Goal: Information Seeking & Learning: Learn about a topic

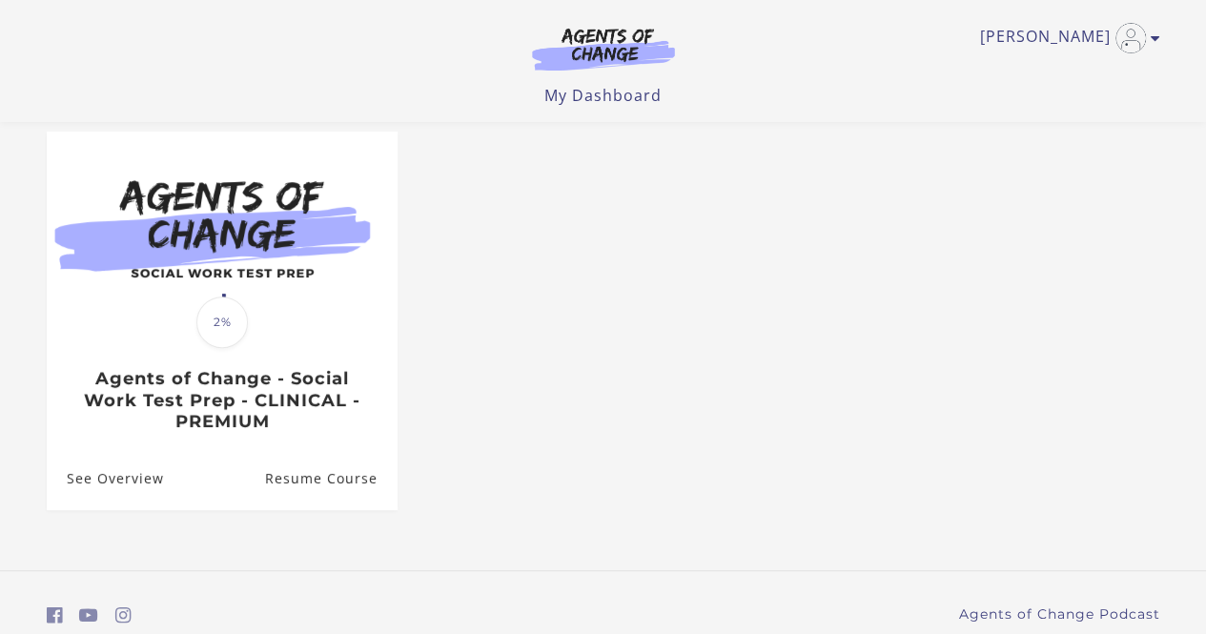
scroll to position [191, 0]
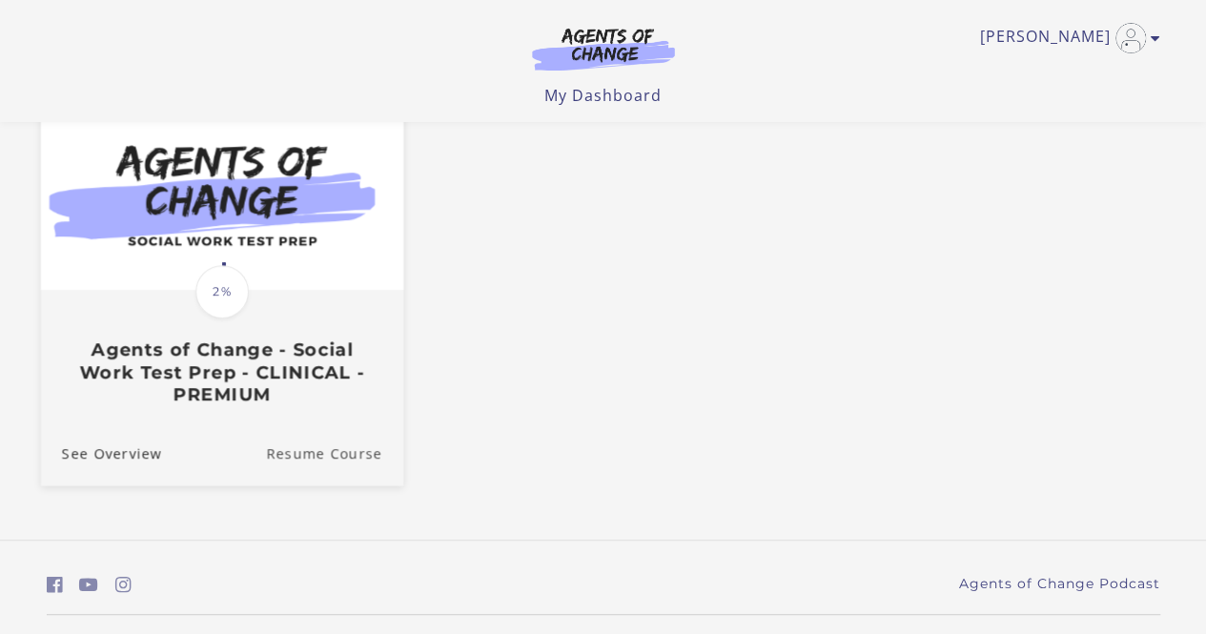
click at [324, 457] on link "Resume Course" at bounding box center [334, 452] width 137 height 64
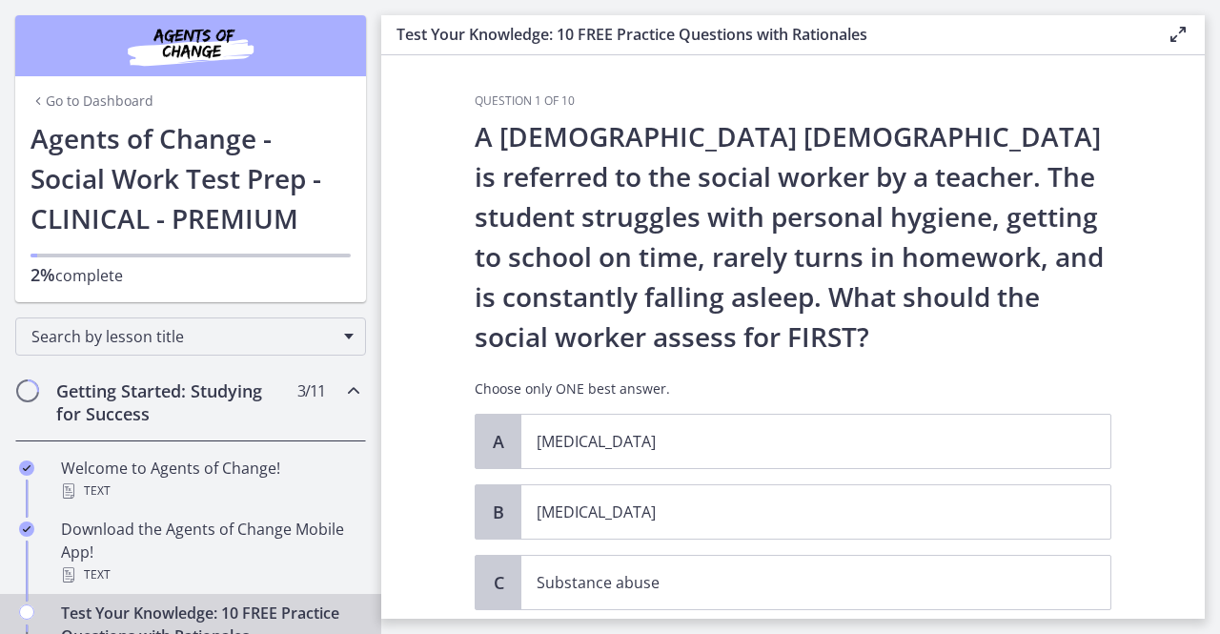
click at [342, 387] on icon "Chapters" at bounding box center [353, 390] width 23 height 23
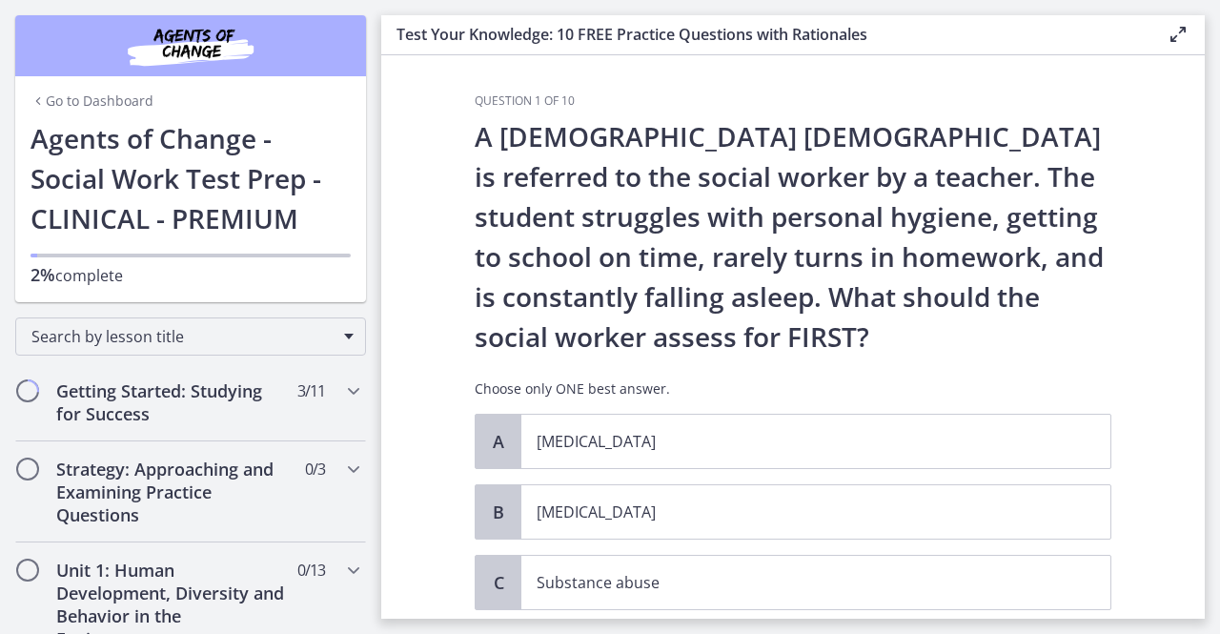
click at [84, 98] on link "Go to Dashboard" at bounding box center [91, 100] width 123 height 19
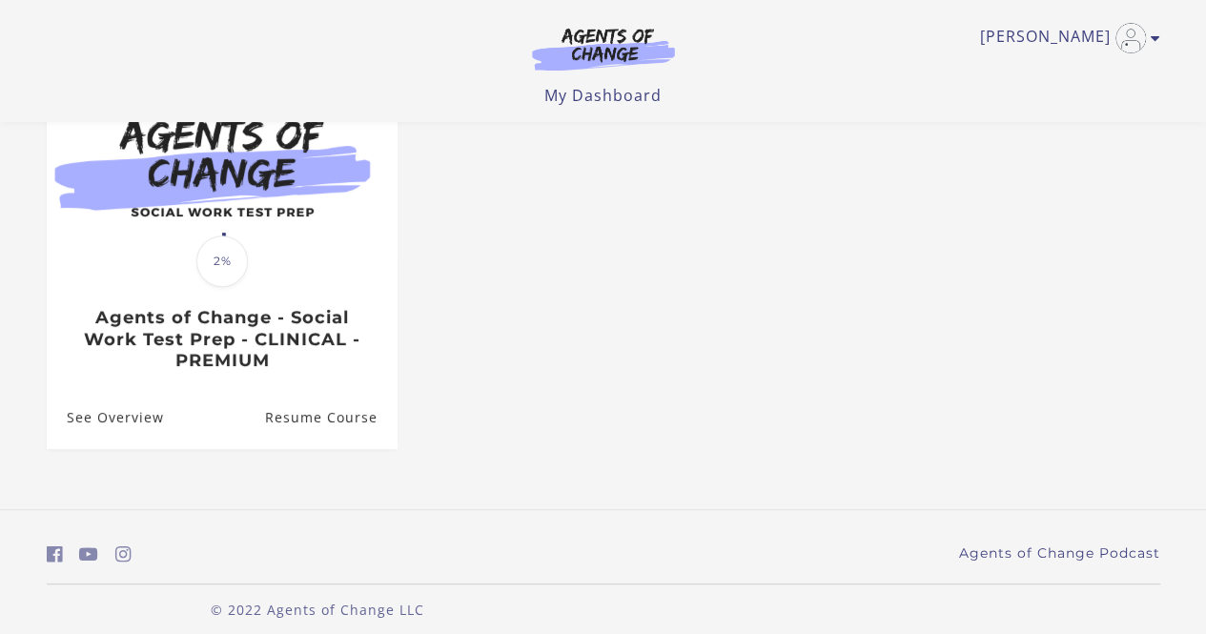
scroll to position [243, 0]
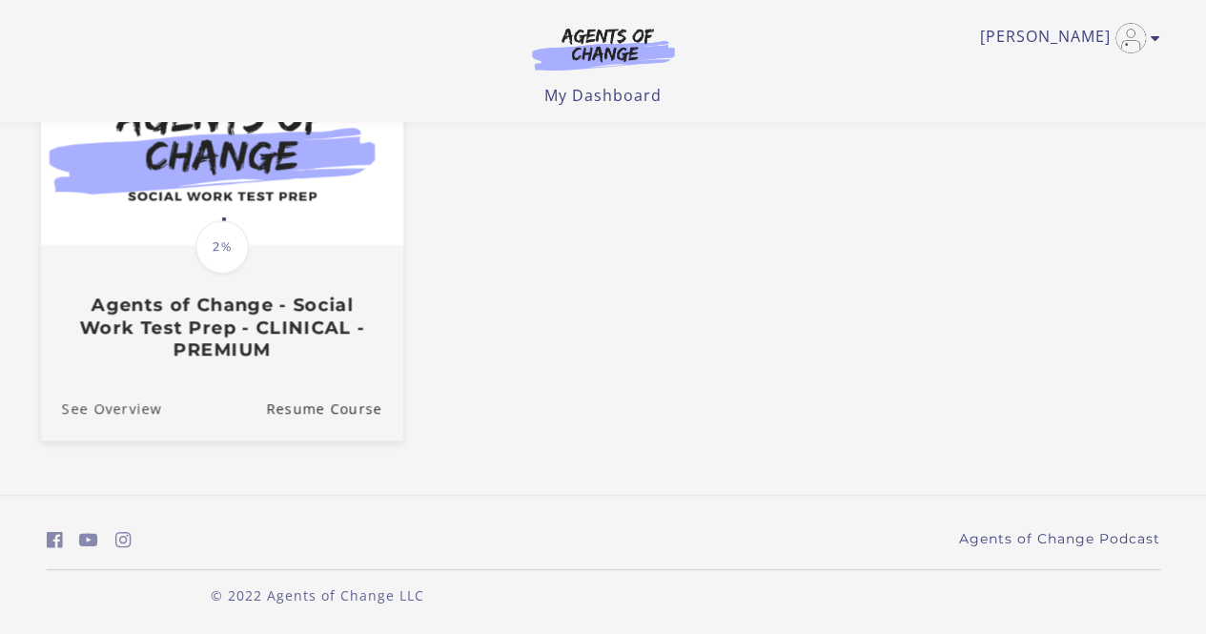
click at [130, 411] on link "See Overview" at bounding box center [100, 408] width 121 height 64
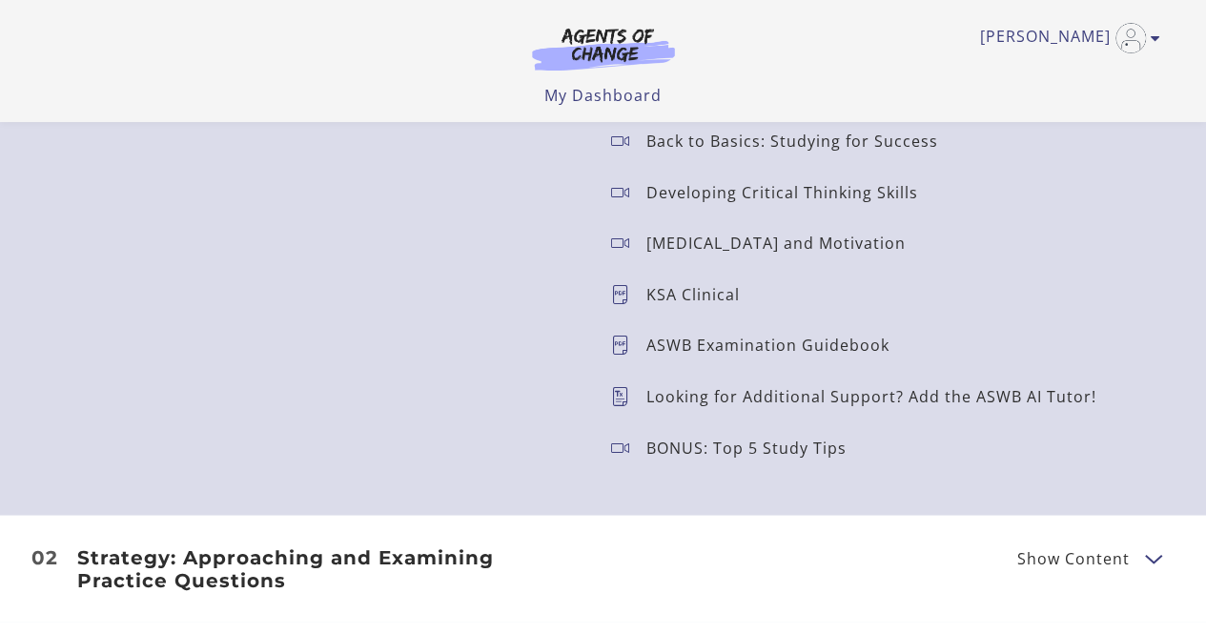
scroll to position [2192, 0]
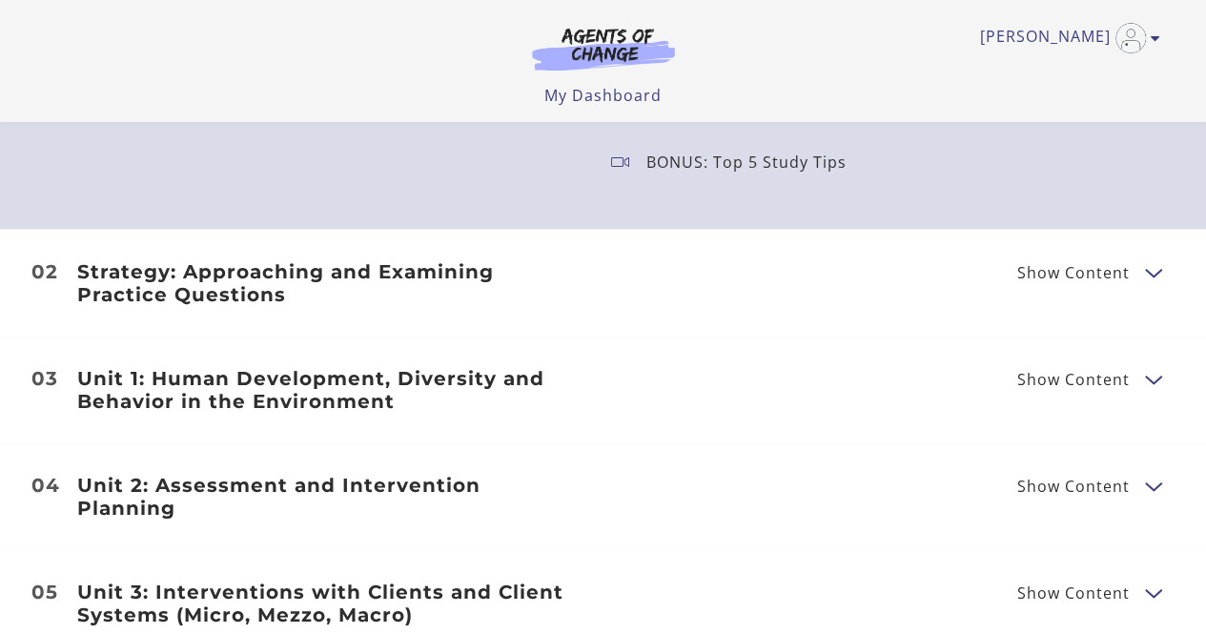
click at [1149, 277] on button "Show Content" at bounding box center [1152, 272] width 15 height 24
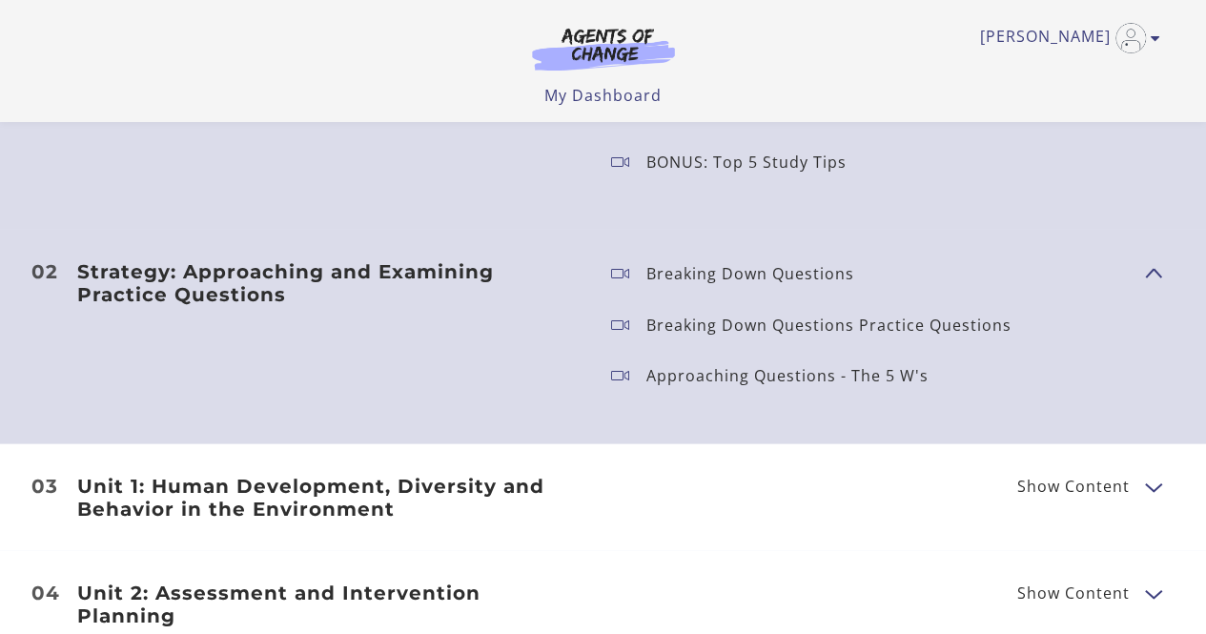
click at [1145, 277] on span "Show Content" at bounding box center [1145, 273] width 0 height 168
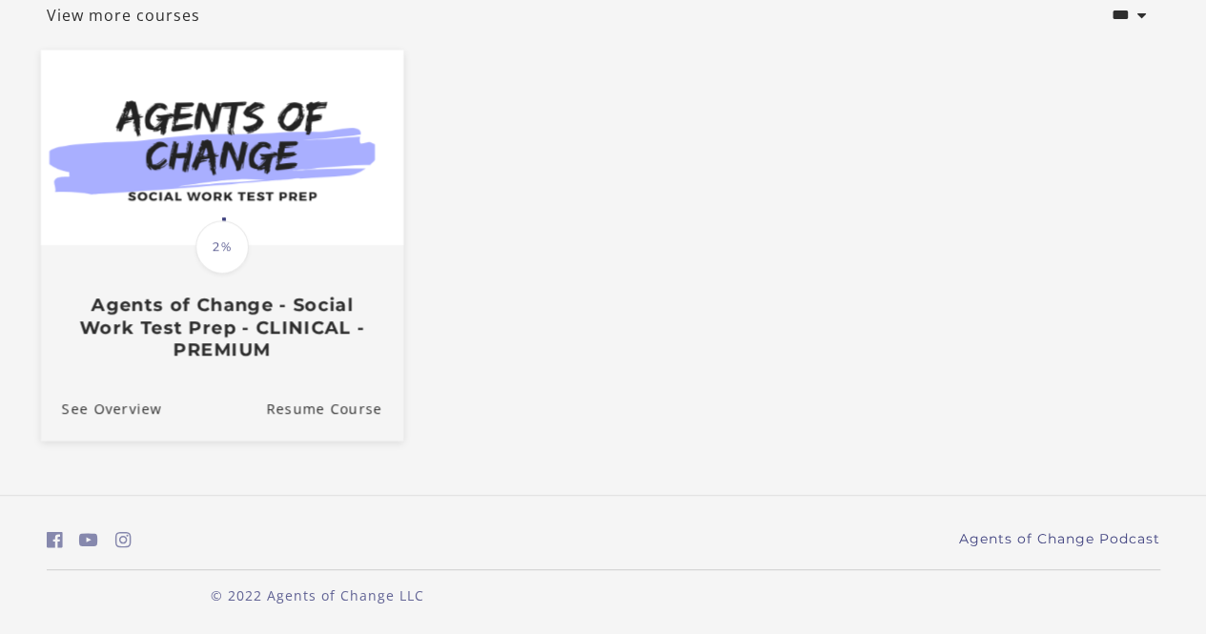
click at [222, 112] on img at bounding box center [221, 147] width 362 height 195
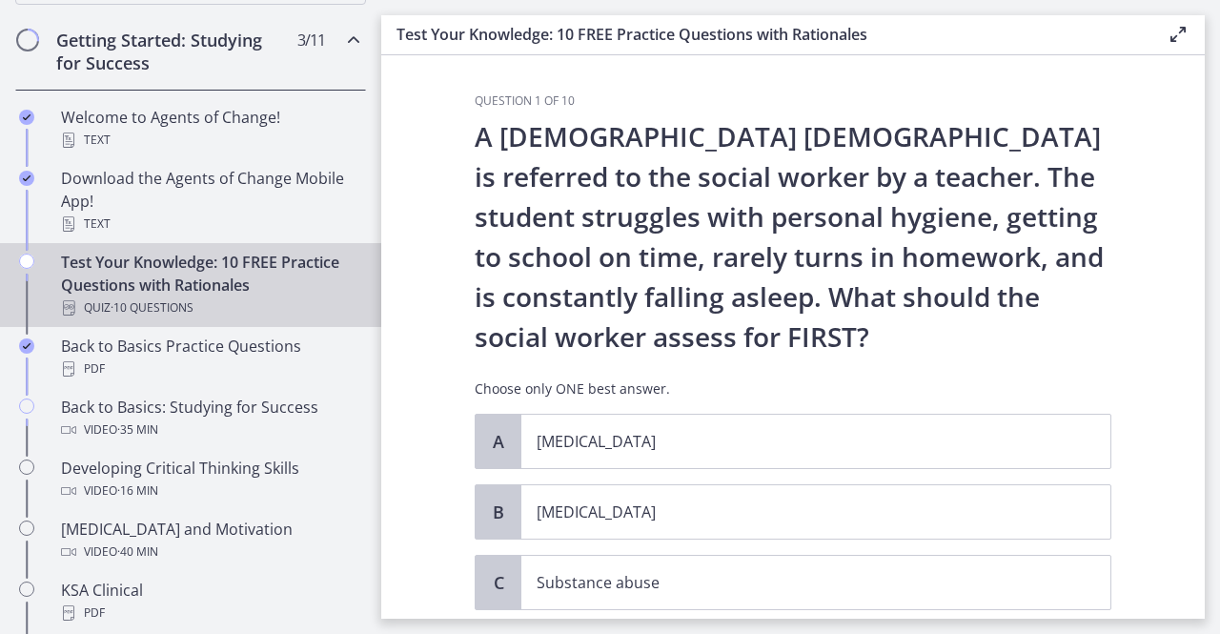
scroll to position [381, 0]
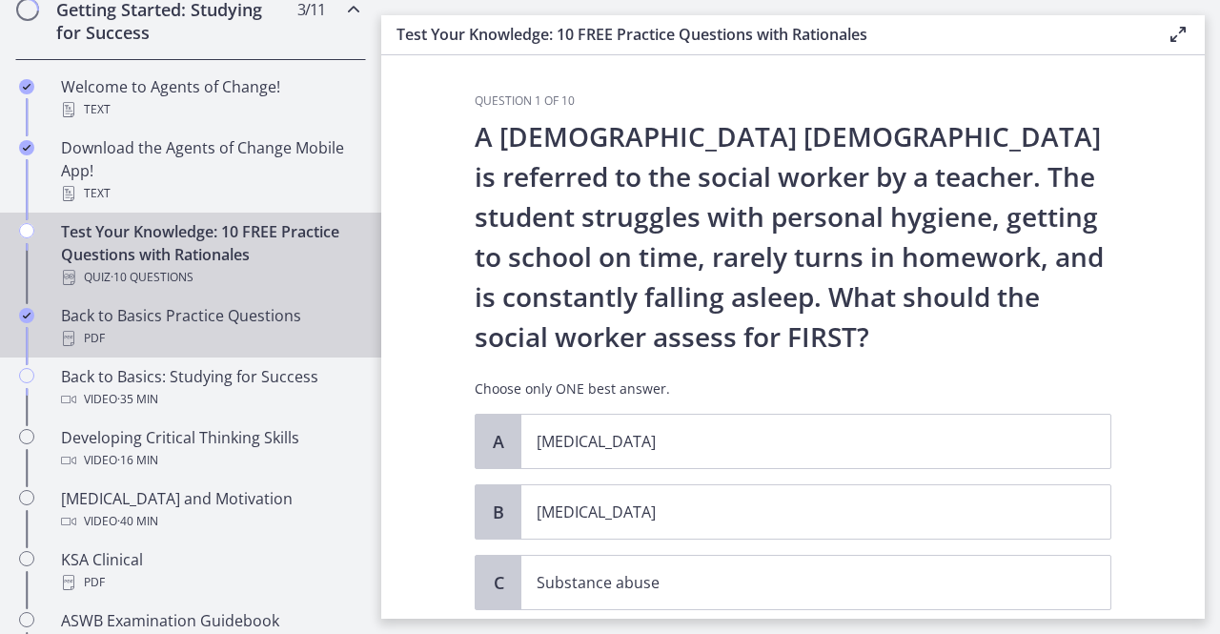
click at [276, 333] on div "PDF" at bounding box center [209, 338] width 297 height 23
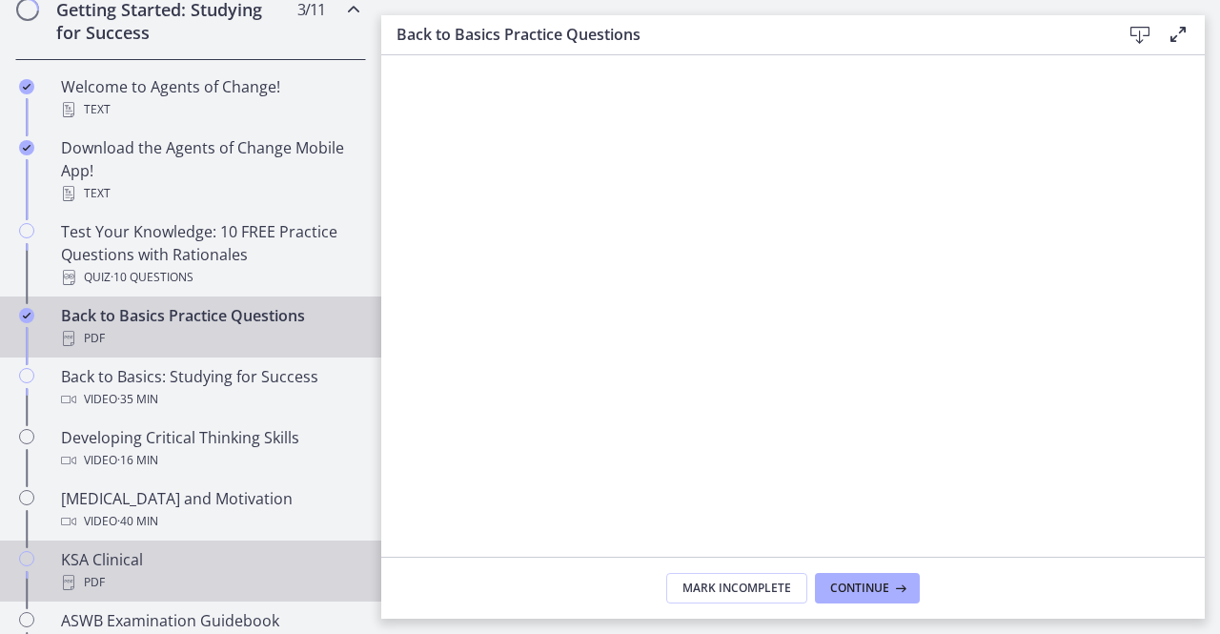
click at [103, 556] on div "KSA Clinical PDF" at bounding box center [209, 571] width 297 height 46
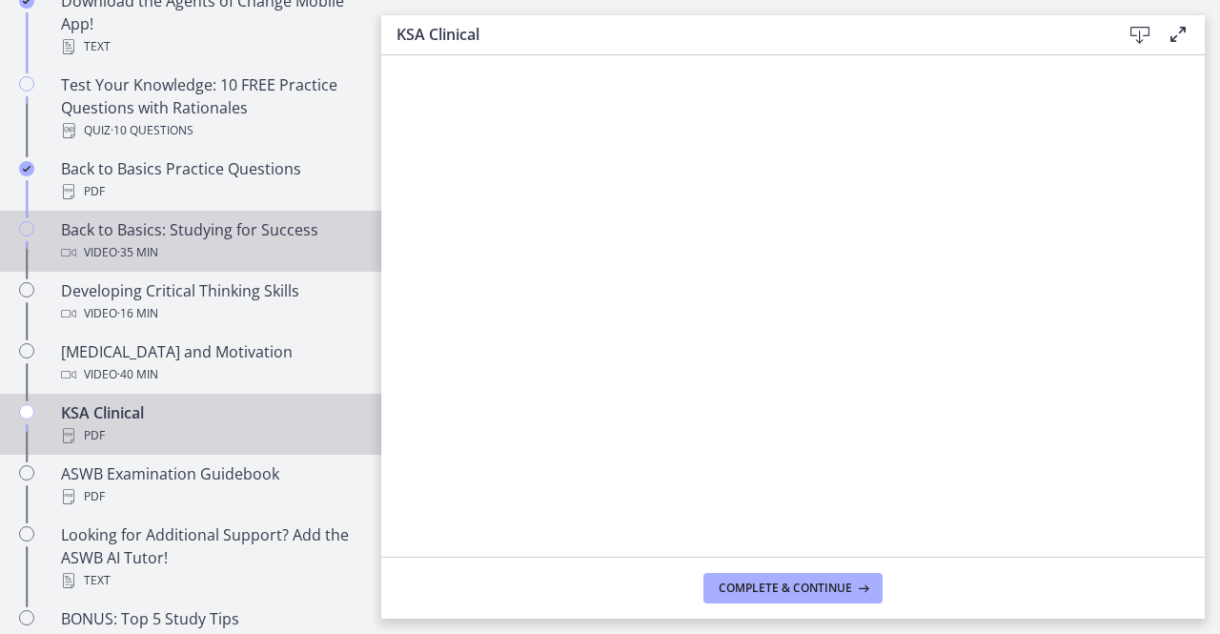
scroll to position [572, 0]
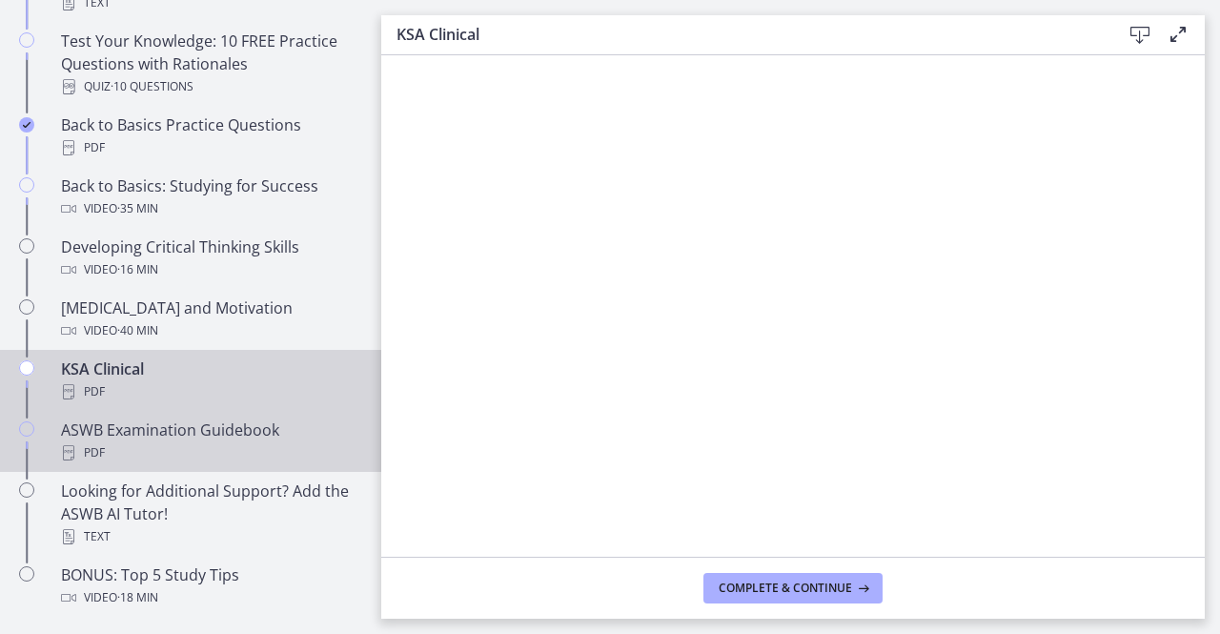
click at [196, 449] on div "PDF" at bounding box center [209, 452] width 297 height 23
click at [158, 377] on div "KSA Clinical PDF" at bounding box center [209, 380] width 297 height 46
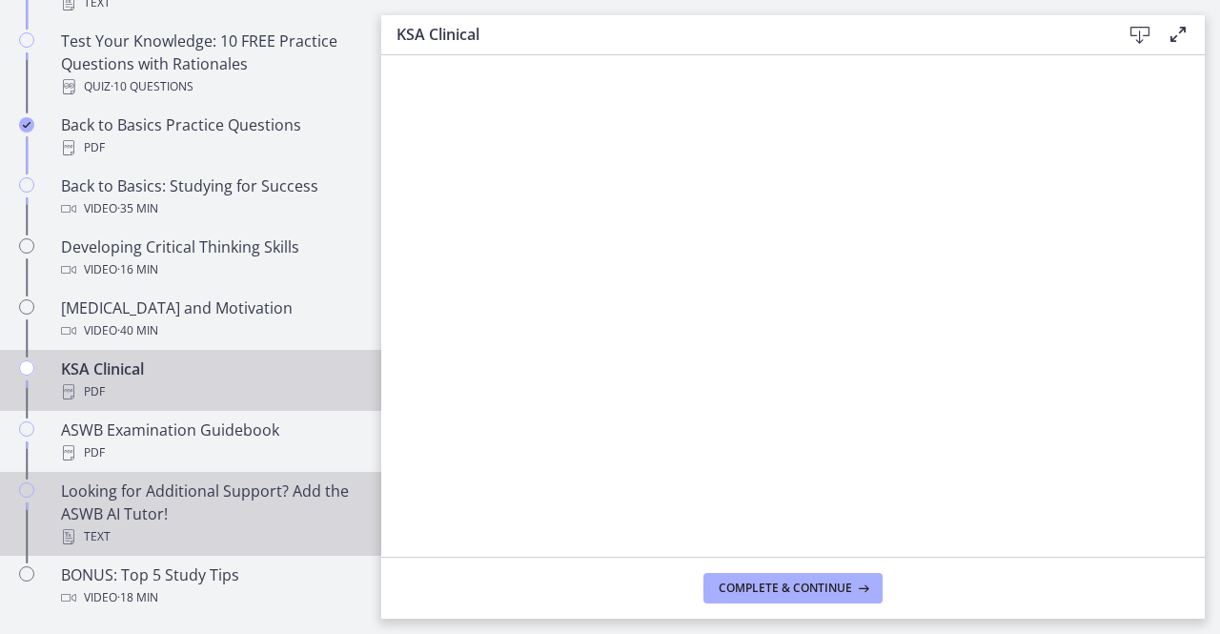
click at [188, 512] on div "Looking for Additional Support? Add the ASWB AI Tutor! Text" at bounding box center [209, 513] width 297 height 69
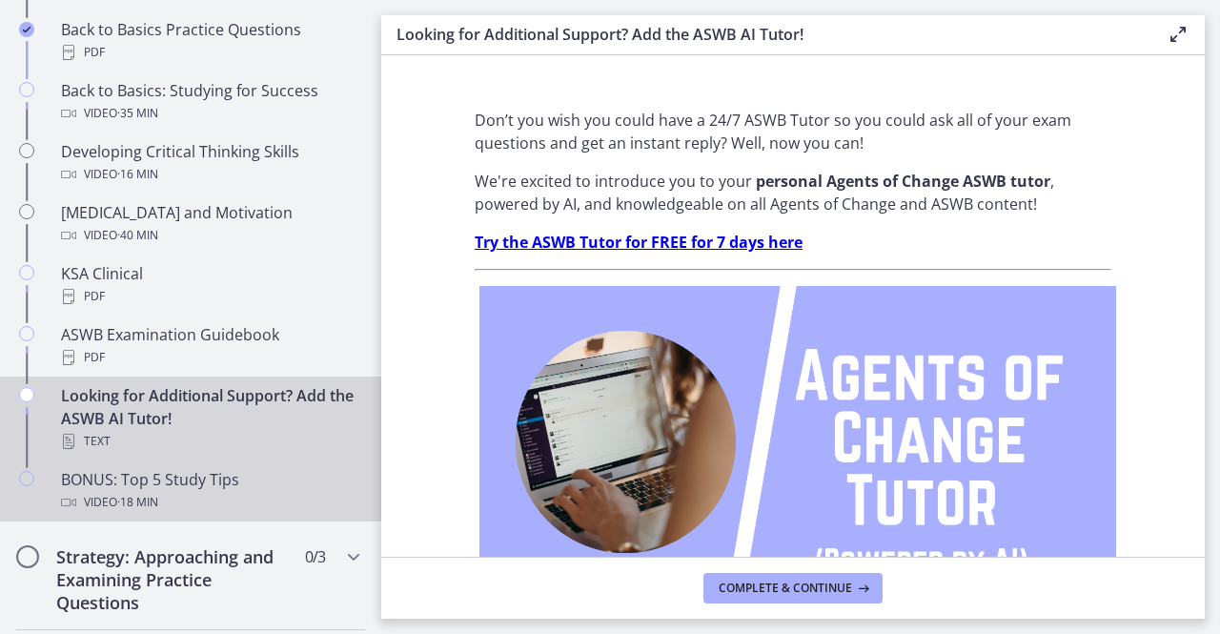
scroll to position [572, 0]
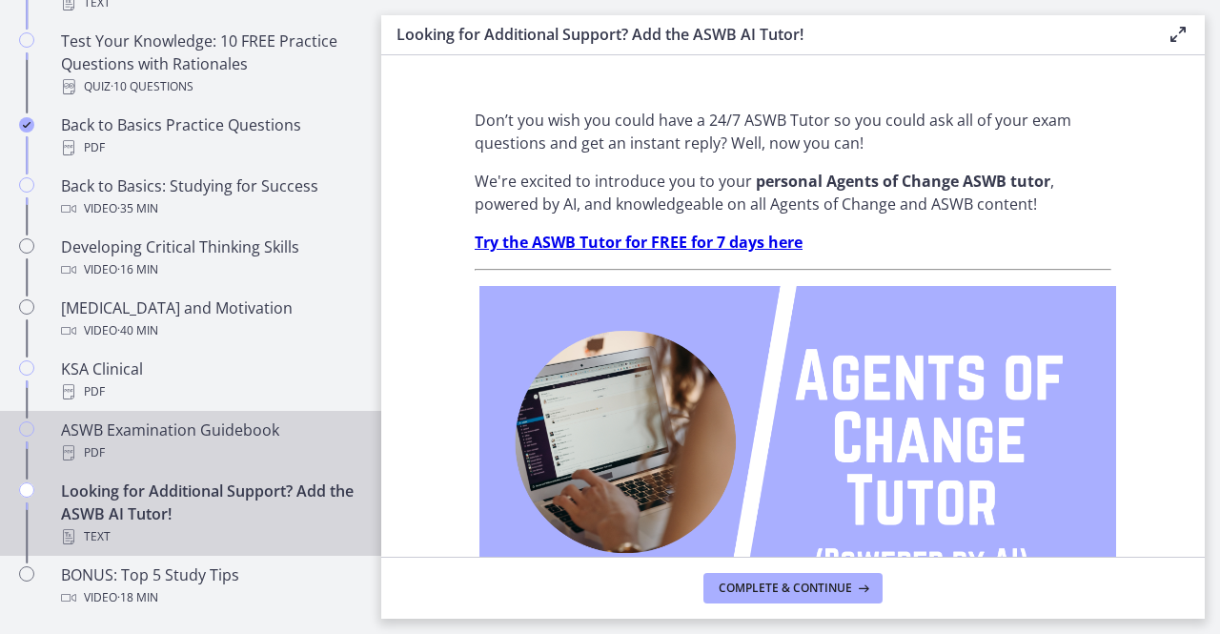
click at [219, 453] on div "PDF" at bounding box center [209, 452] width 297 height 23
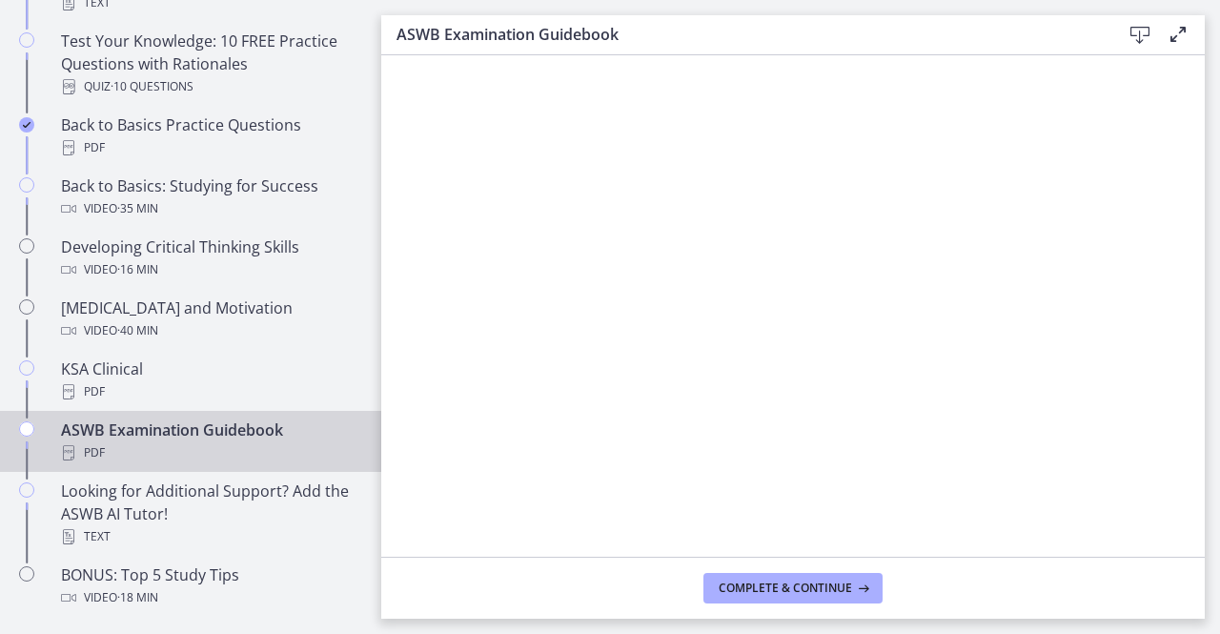
click at [1139, 35] on icon at bounding box center [1139, 35] width 23 height 23
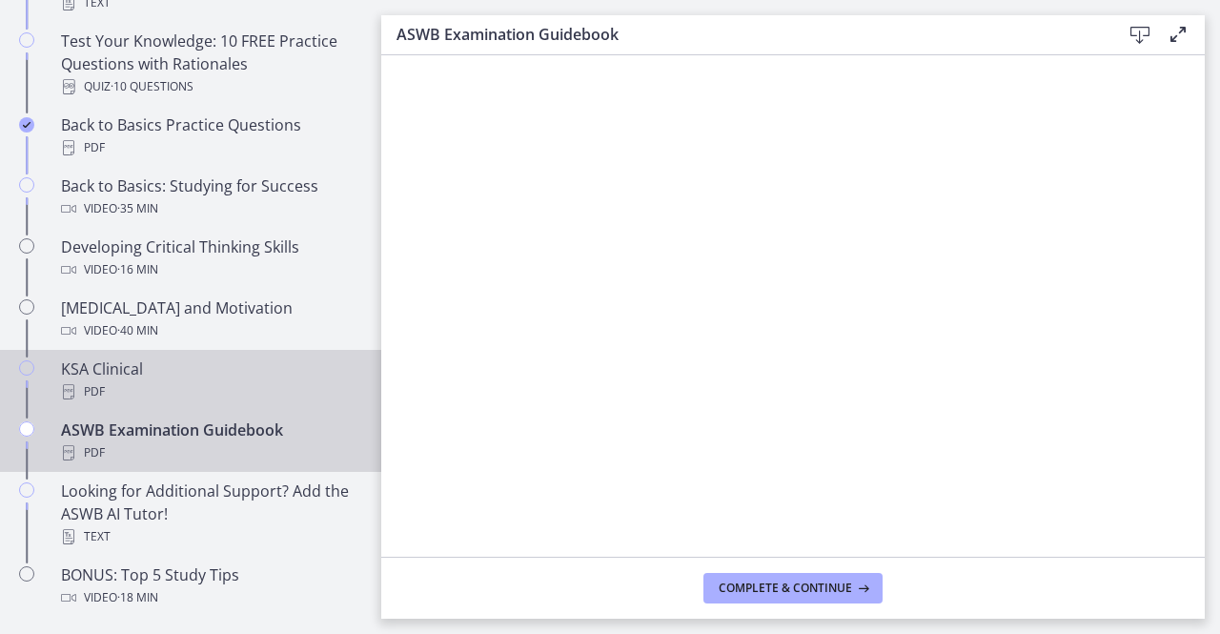
click at [154, 376] on div "KSA Clinical PDF" at bounding box center [209, 380] width 297 height 46
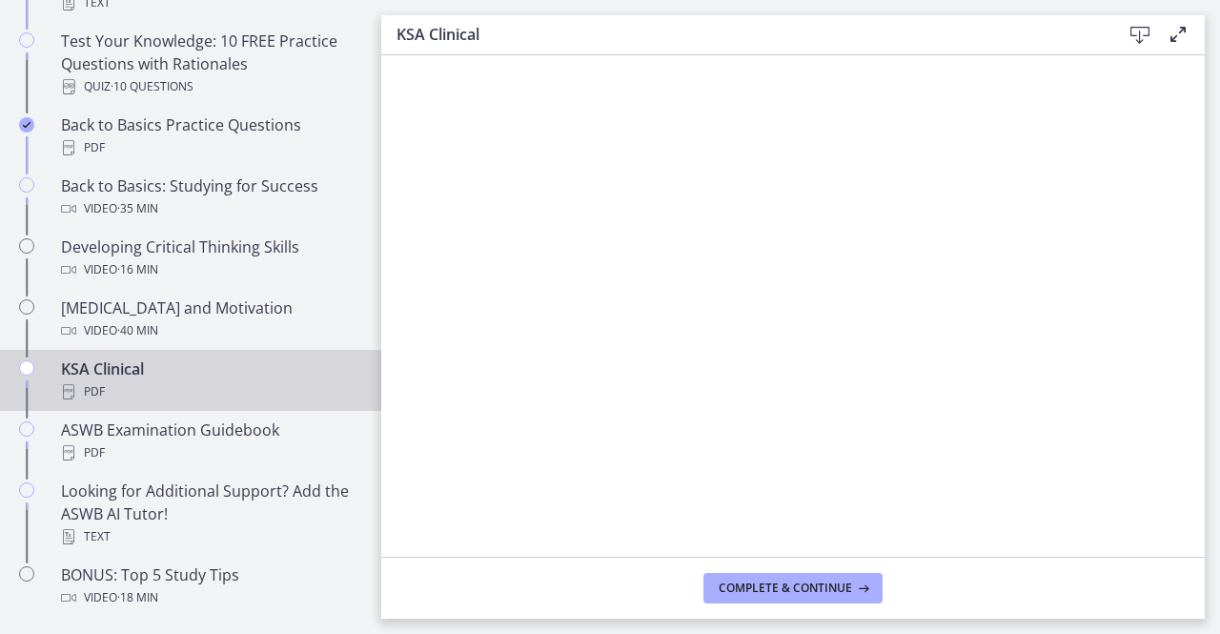
click at [1142, 32] on icon at bounding box center [1139, 35] width 23 height 23
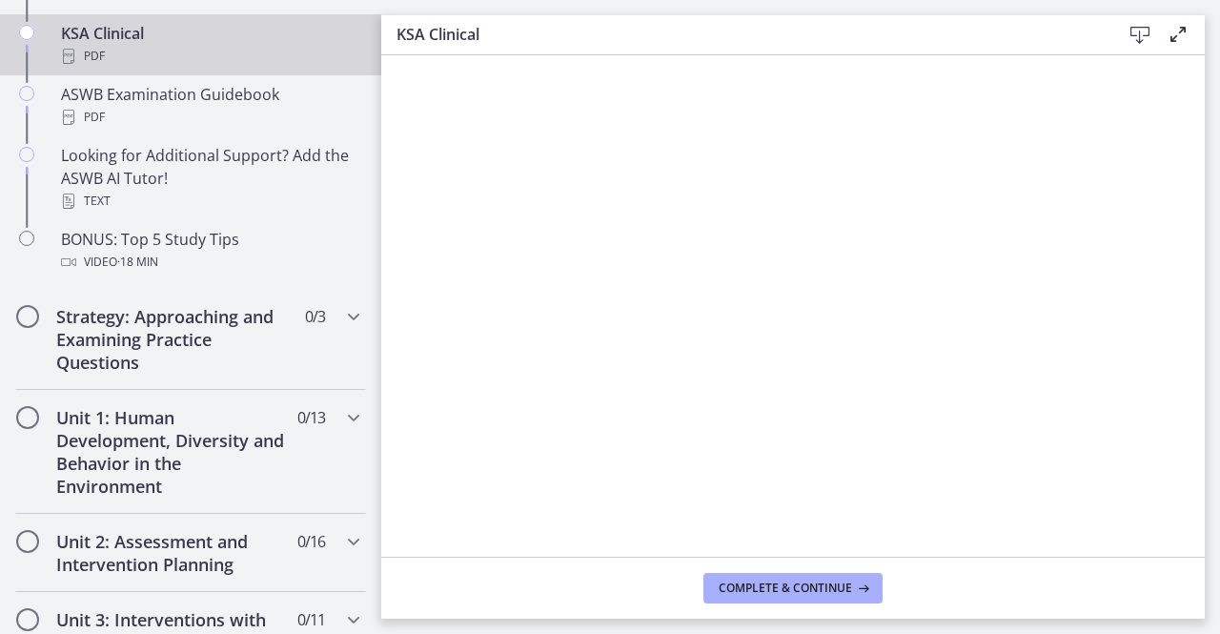
scroll to position [953, 0]
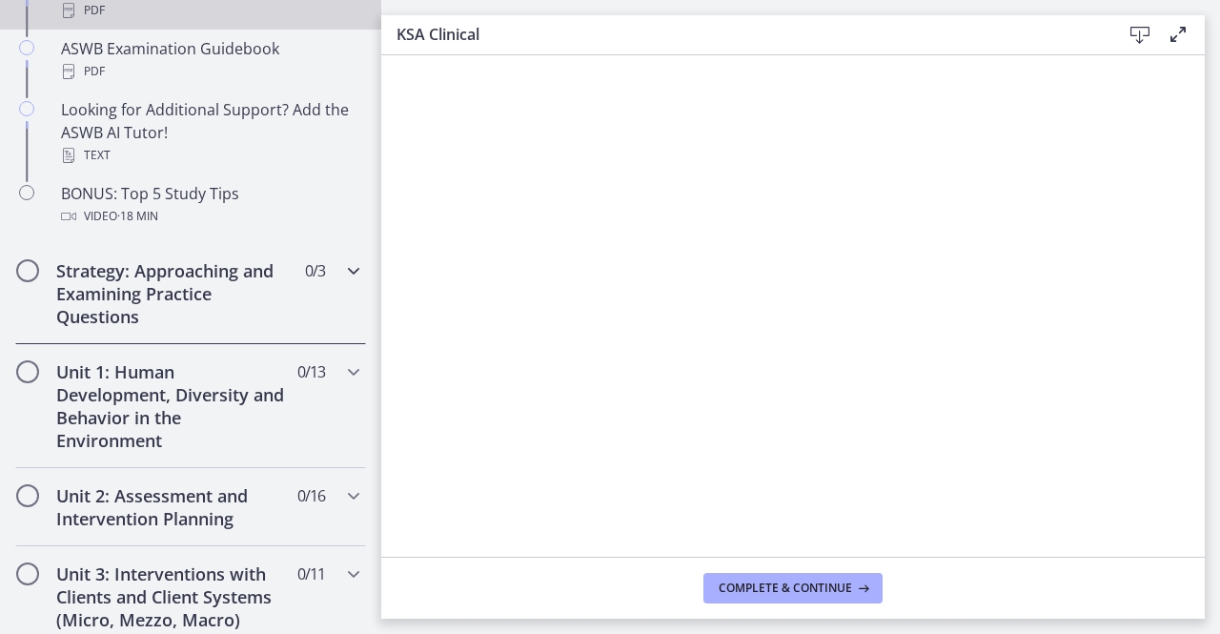
click at [342, 270] on icon "Chapters" at bounding box center [353, 270] width 23 height 23
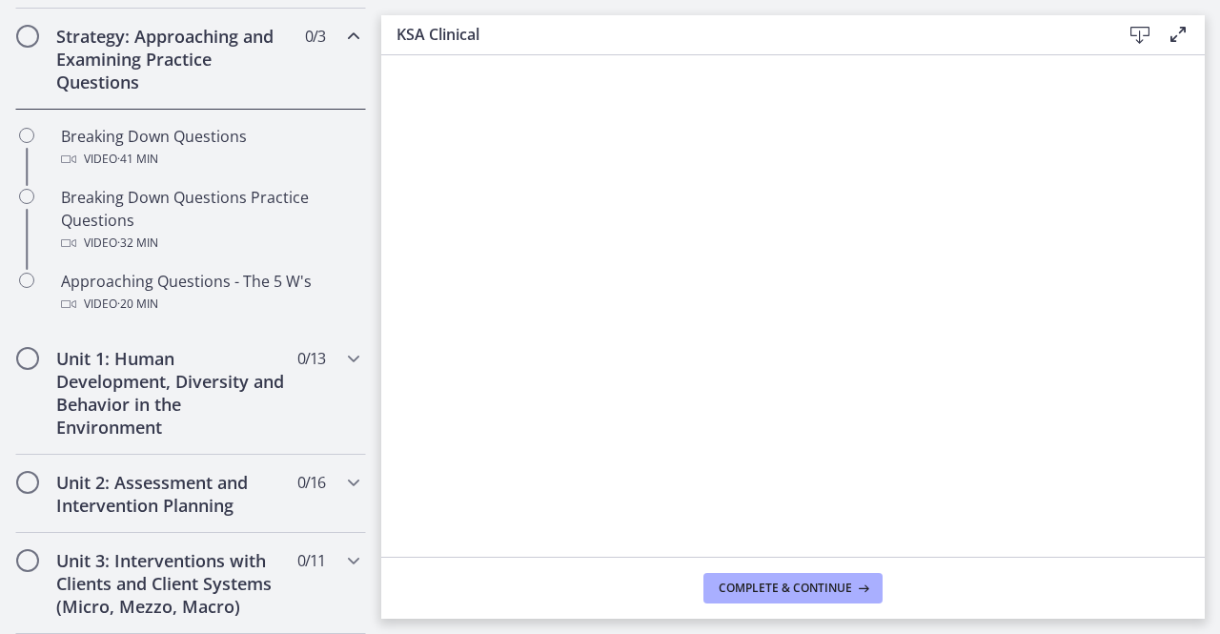
scroll to position [381, 0]
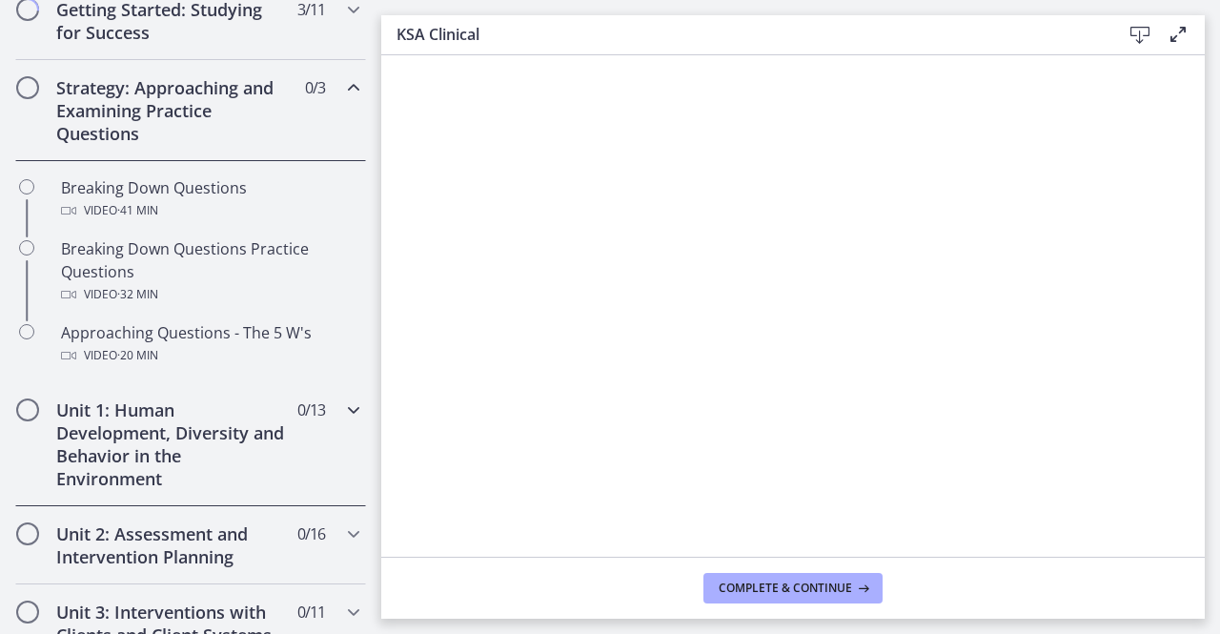
click at [342, 413] on icon "Chapters" at bounding box center [353, 409] width 23 height 23
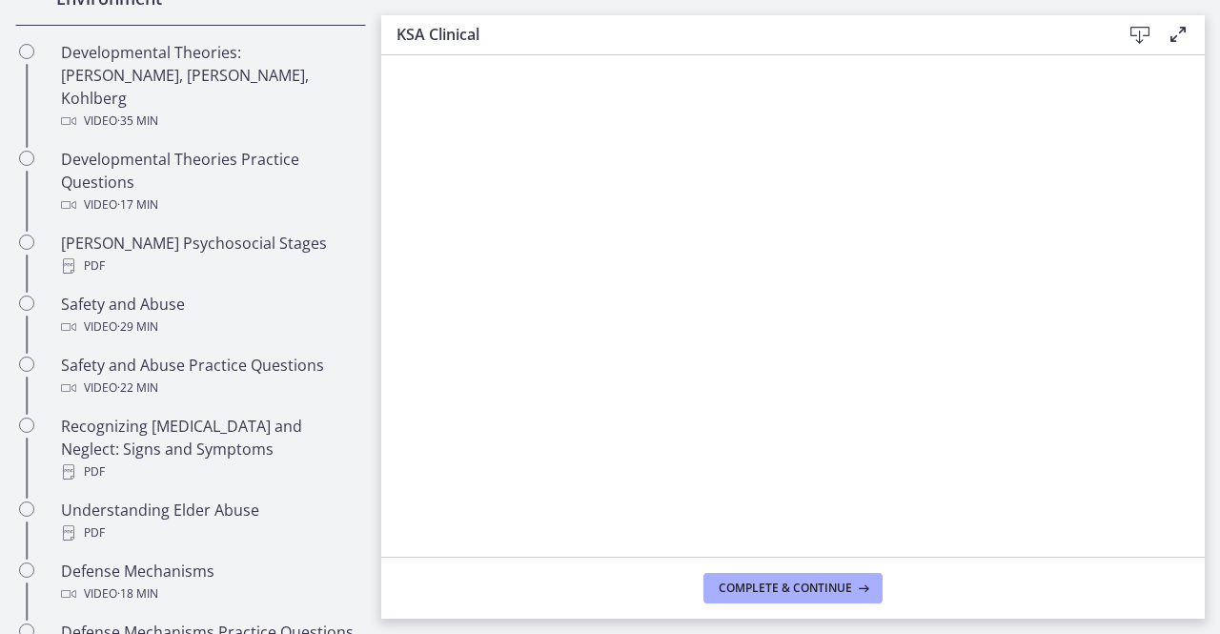
scroll to position [667, 0]
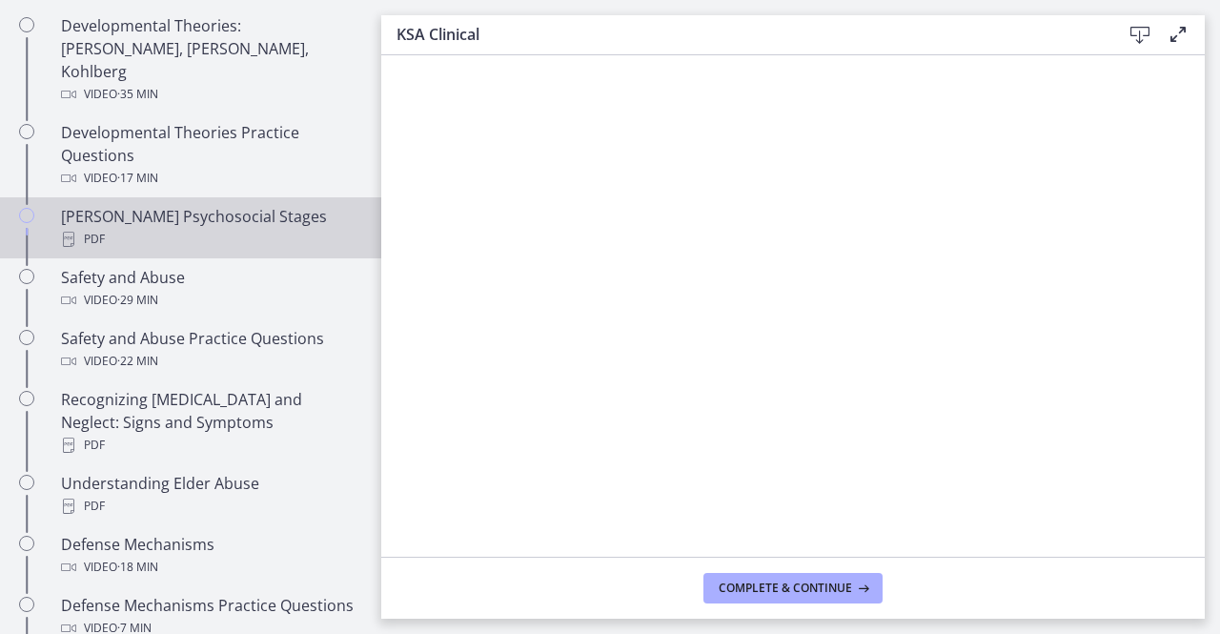
click at [228, 205] on div "[PERSON_NAME] Psychosocial Stages PDF" at bounding box center [209, 228] width 297 height 46
click at [1148, 29] on icon at bounding box center [1139, 35] width 23 height 23
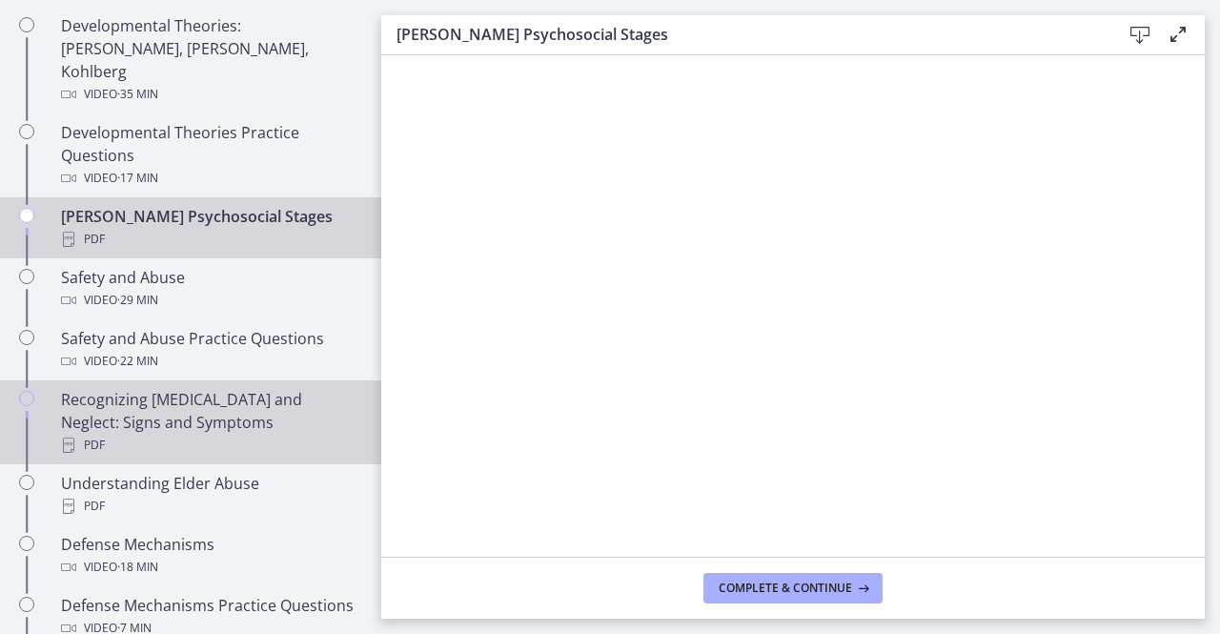
click at [153, 434] on div "PDF" at bounding box center [209, 445] width 297 height 23
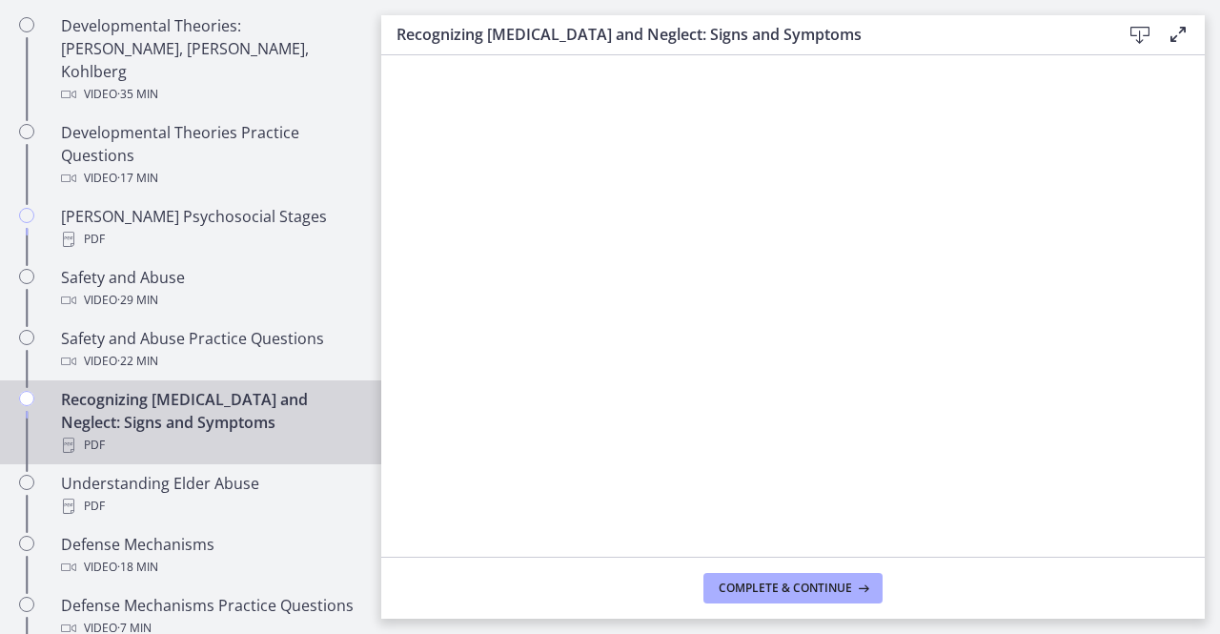
click at [1137, 35] on icon at bounding box center [1139, 35] width 23 height 23
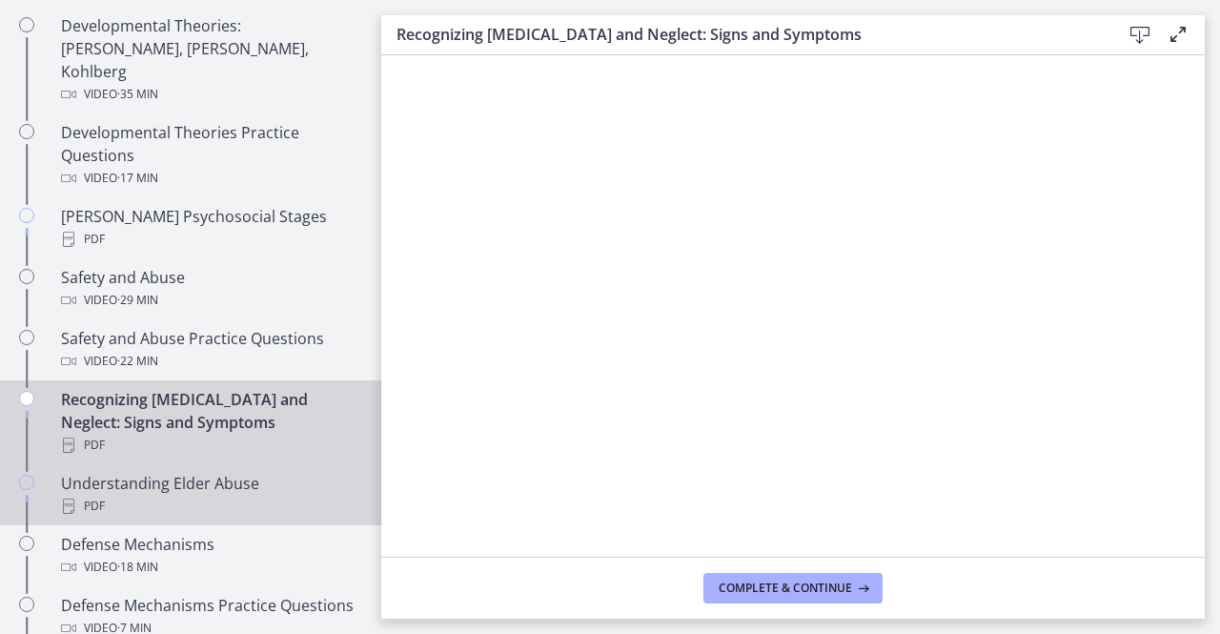
click at [212, 472] on div "Understanding Elder Abuse PDF" at bounding box center [209, 495] width 297 height 46
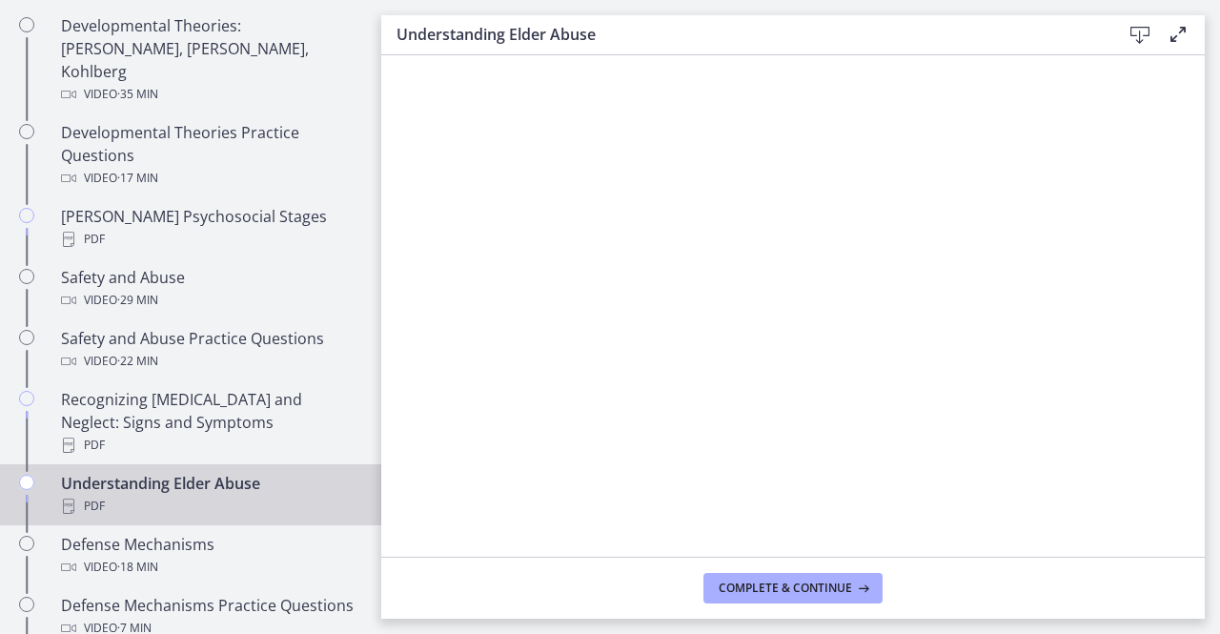
click at [1138, 29] on icon at bounding box center [1139, 35] width 23 height 23
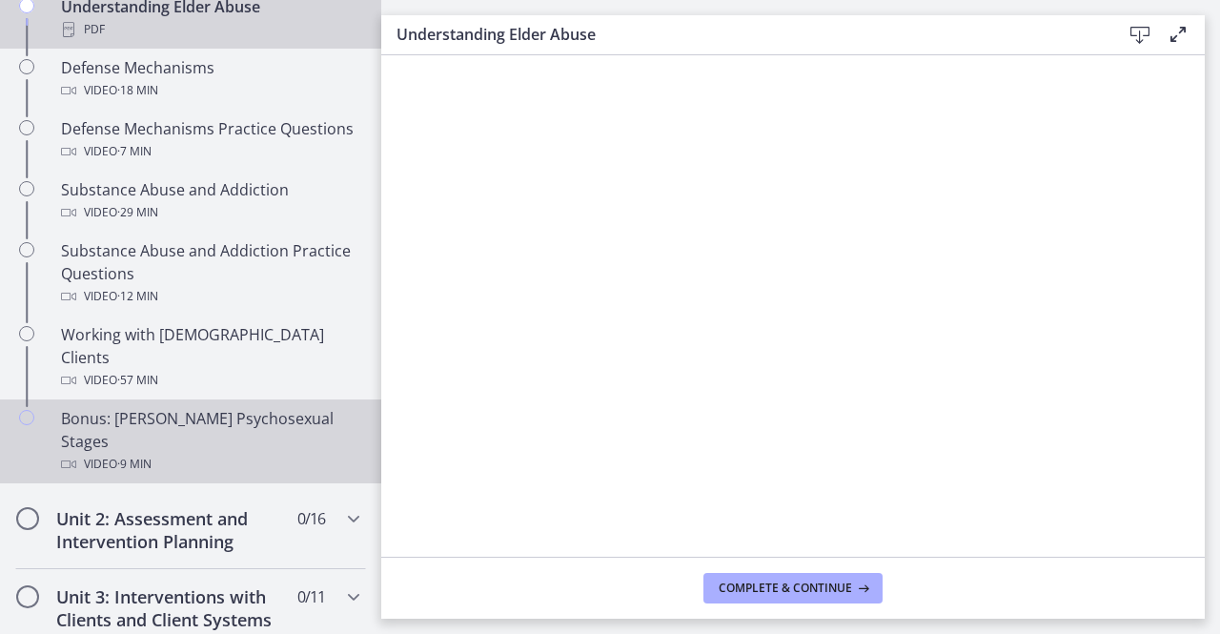
scroll to position [1239, 0]
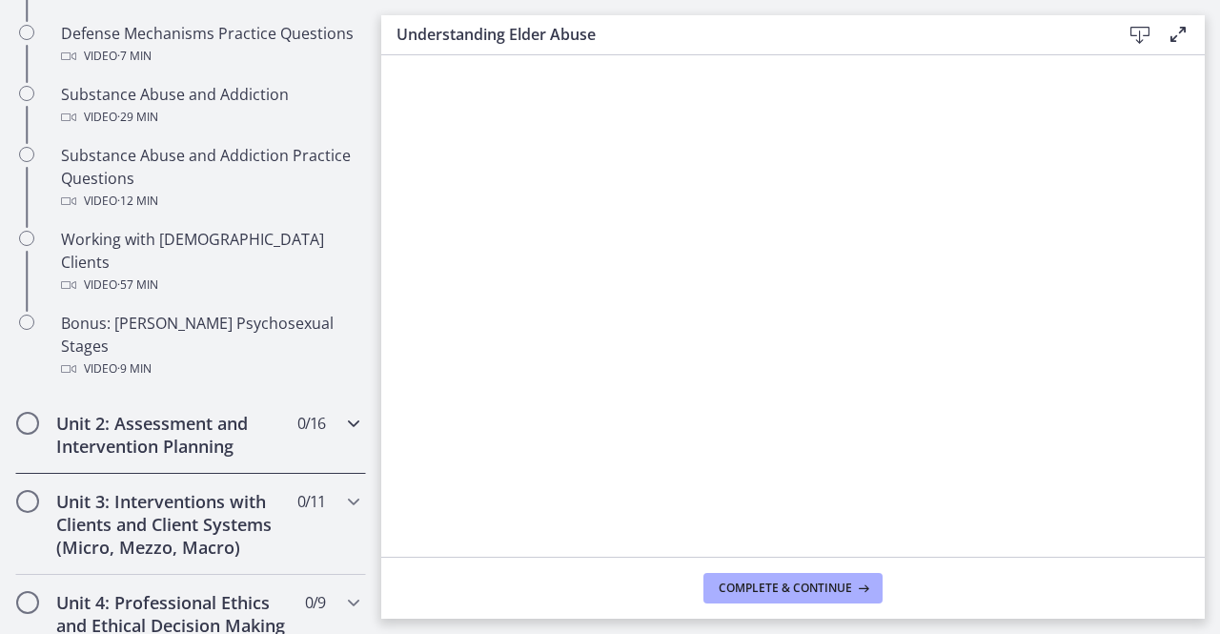
click at [342, 412] on icon "Chapters" at bounding box center [353, 423] width 23 height 23
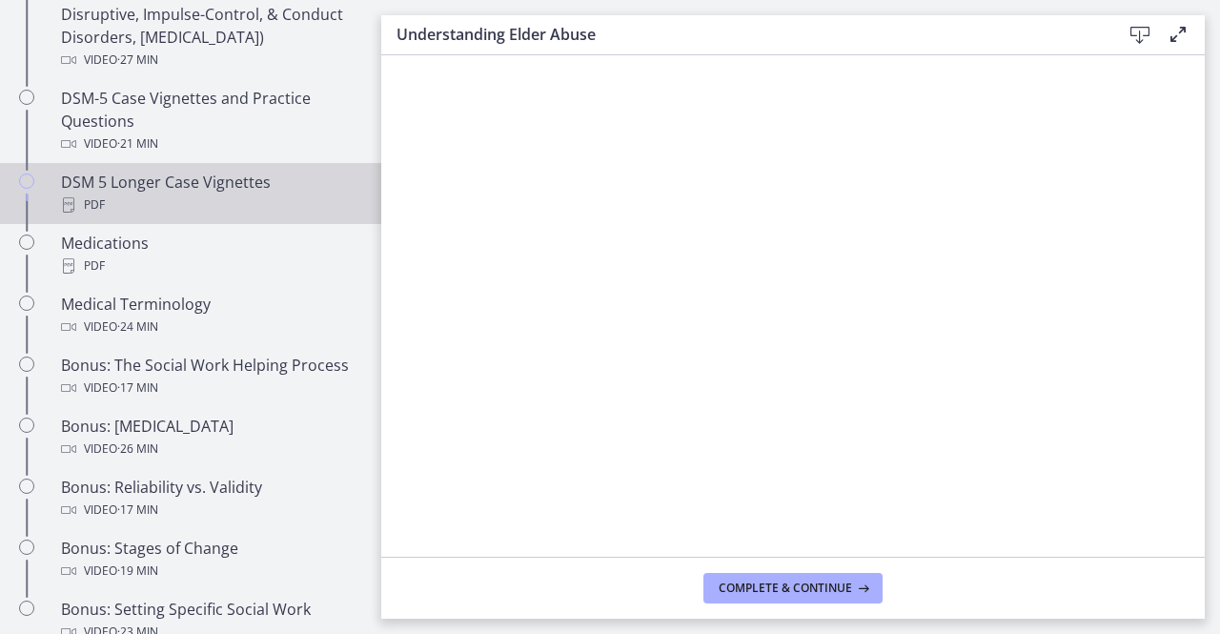
scroll to position [1334, 0]
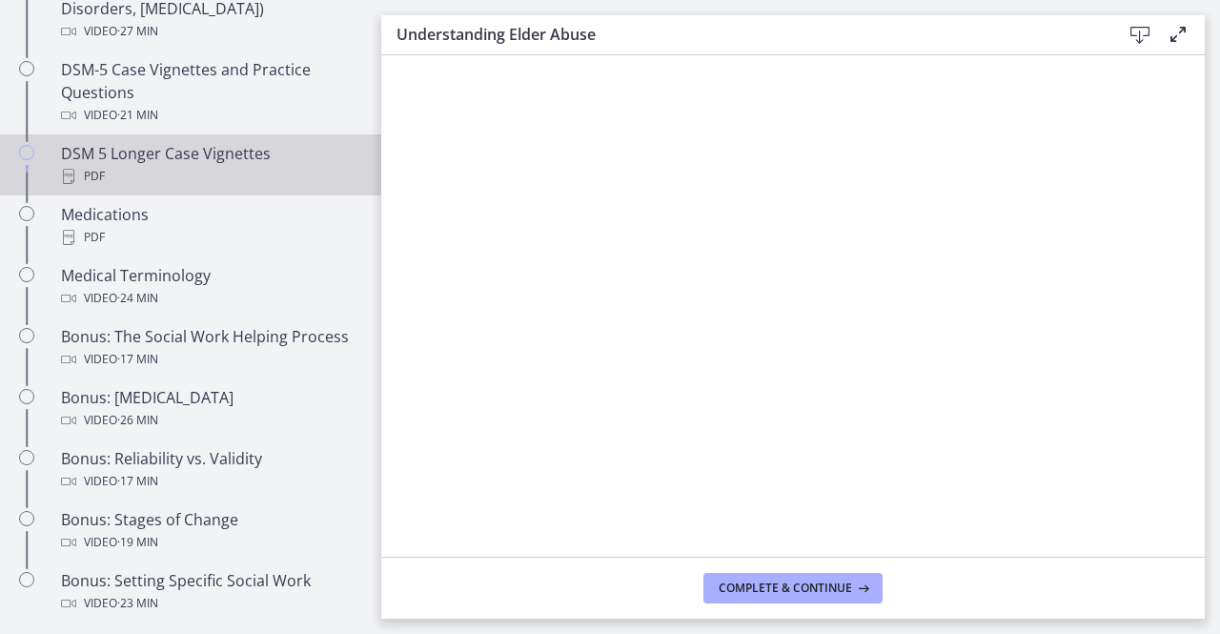
click at [169, 167] on div "PDF" at bounding box center [209, 176] width 297 height 23
click at [1144, 33] on icon at bounding box center [1139, 35] width 23 height 23
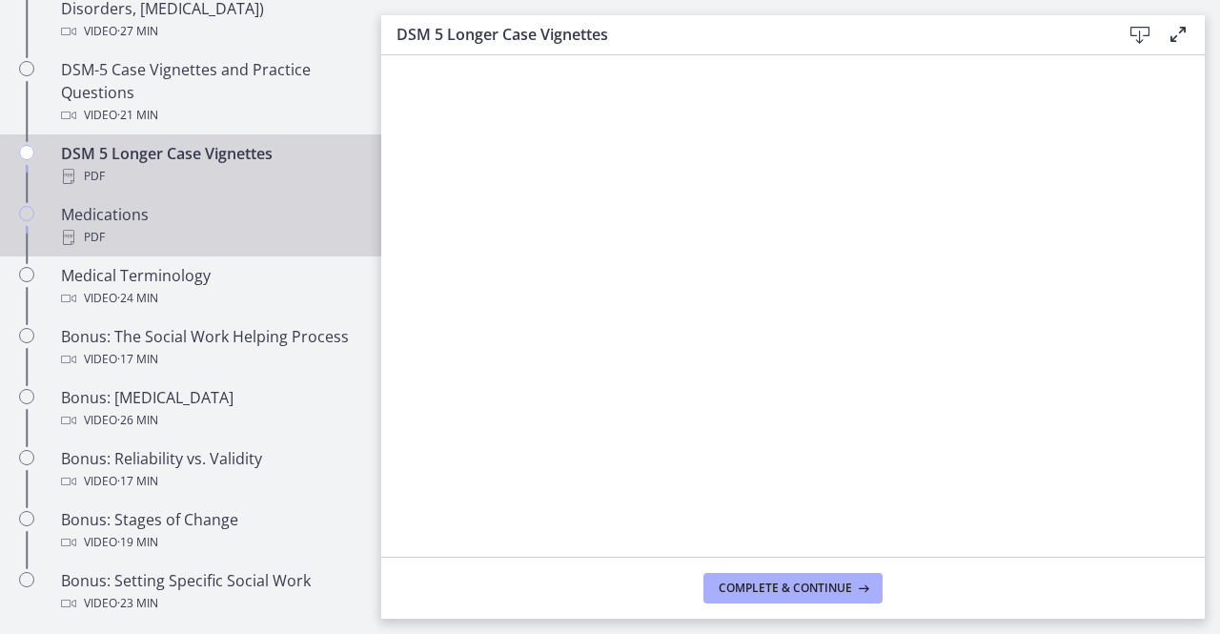
click at [198, 234] on div "PDF" at bounding box center [209, 237] width 297 height 23
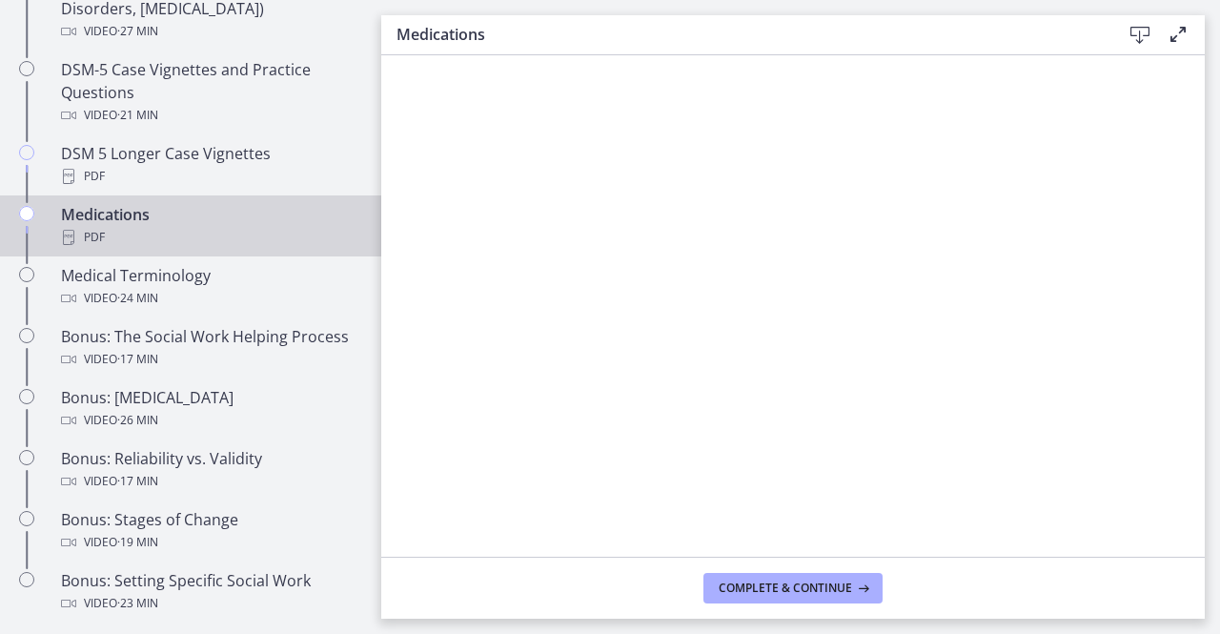
click at [1140, 33] on icon at bounding box center [1139, 35] width 23 height 23
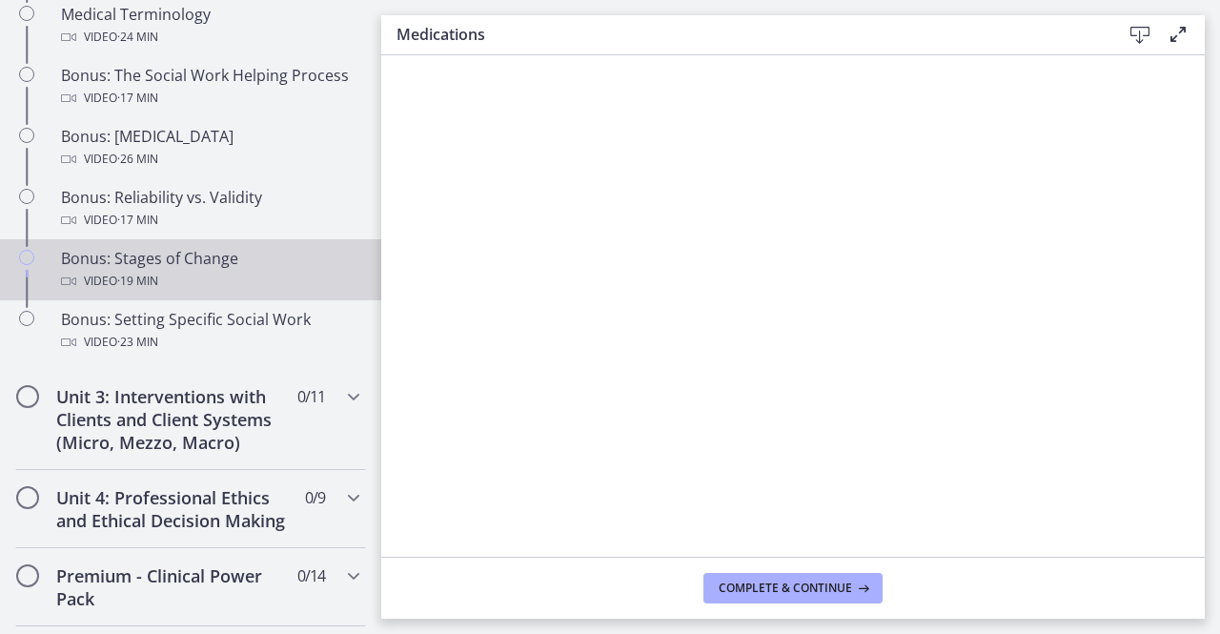
scroll to position [1620, 0]
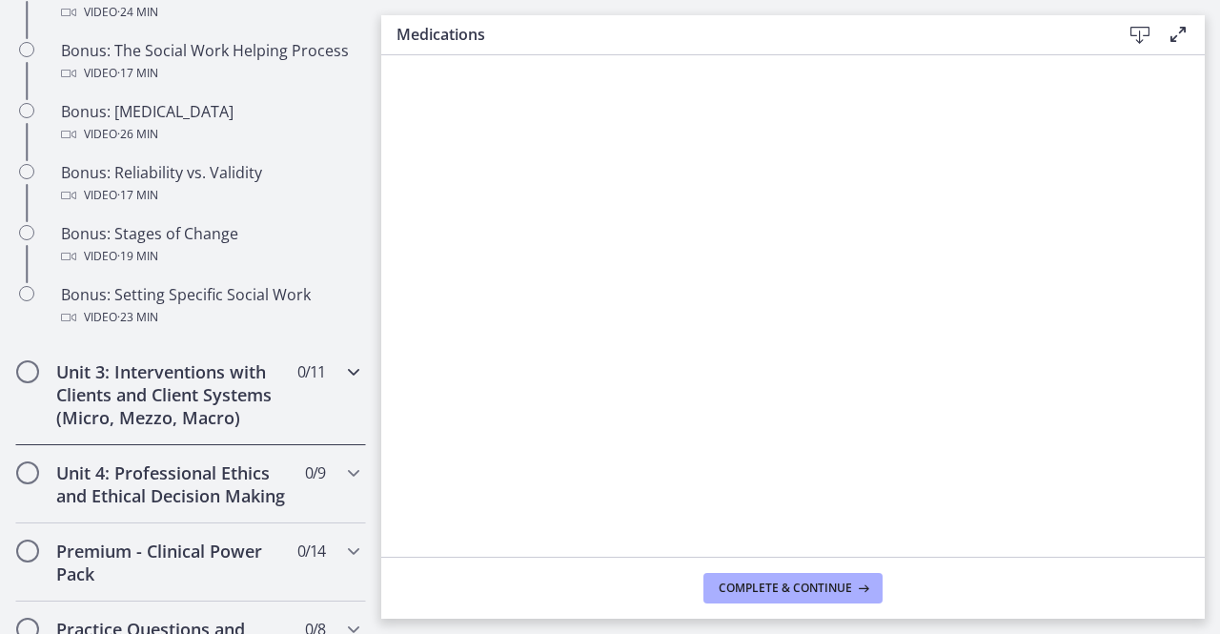
click at [342, 383] on icon "Chapters" at bounding box center [353, 371] width 23 height 23
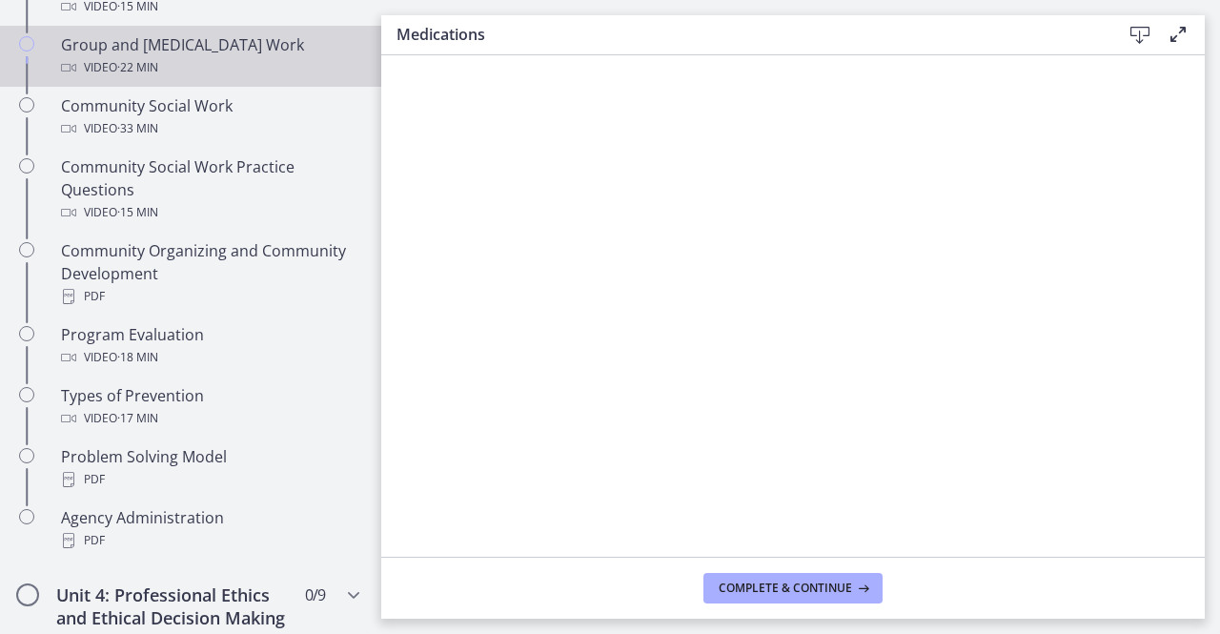
scroll to position [1048, 0]
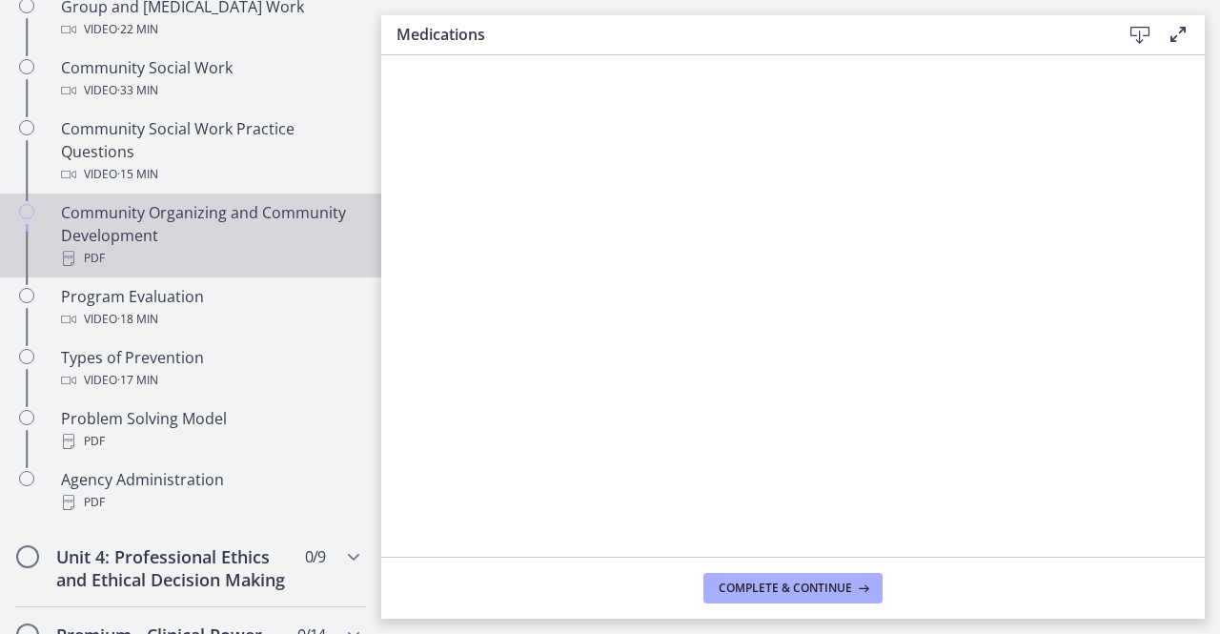
click at [189, 221] on div "Community Organizing and Community Development PDF" at bounding box center [209, 235] width 297 height 69
click at [1142, 34] on icon at bounding box center [1139, 35] width 23 height 23
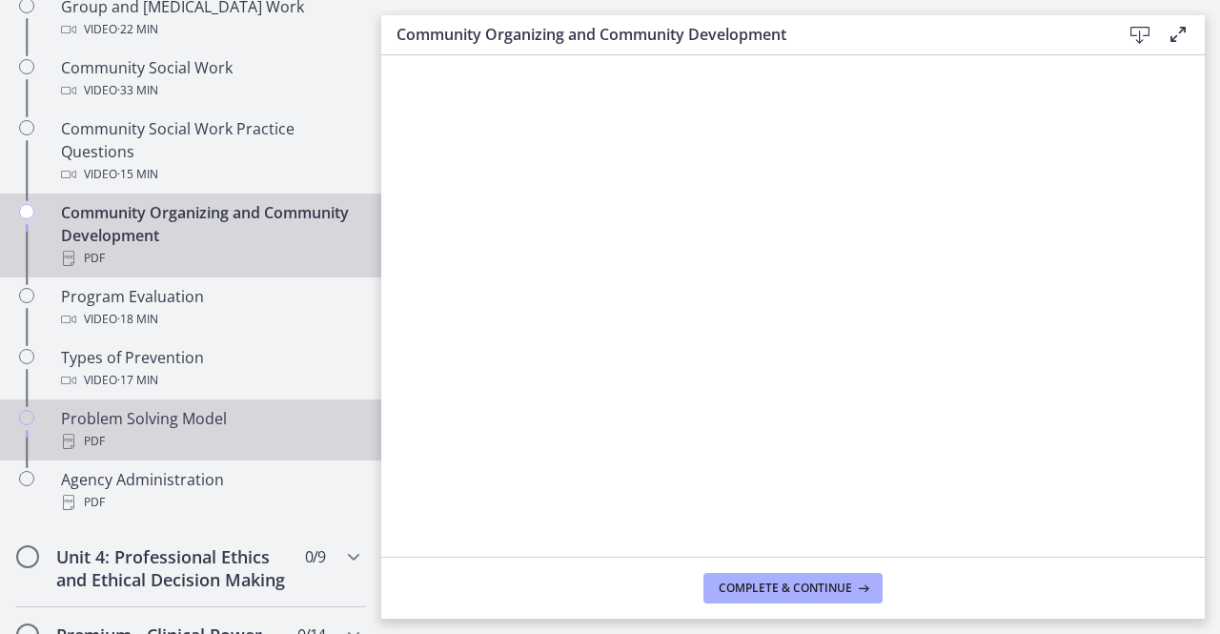
click at [103, 424] on div "Problem Solving Model PDF" at bounding box center [209, 430] width 297 height 46
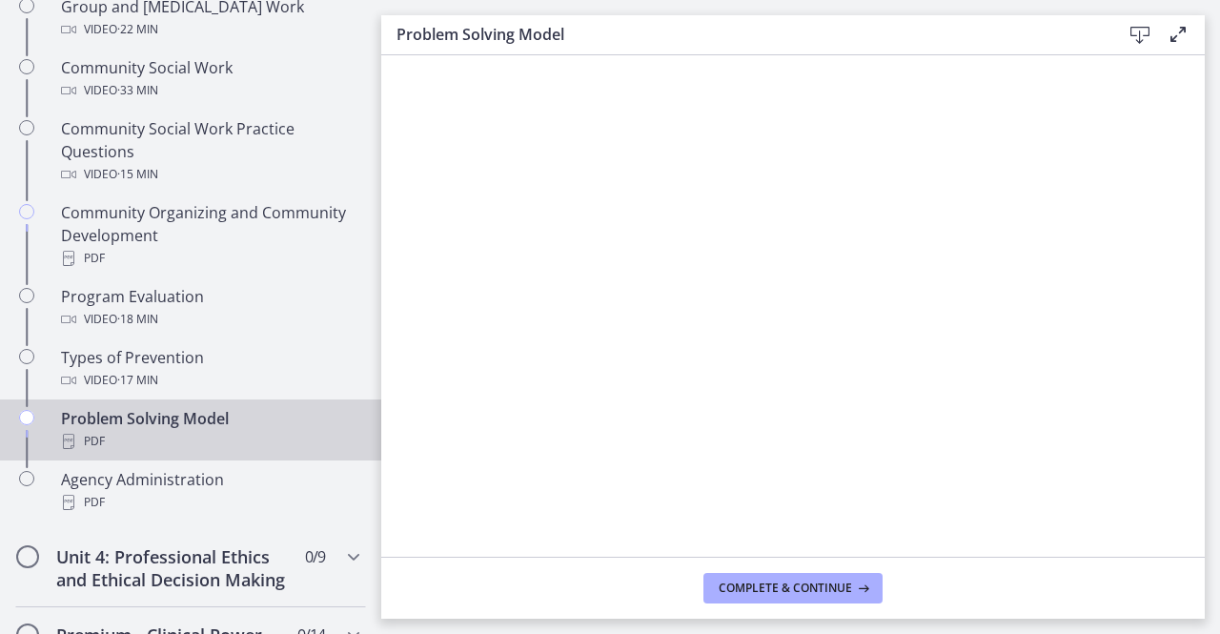
click at [1143, 34] on icon at bounding box center [1139, 35] width 23 height 23
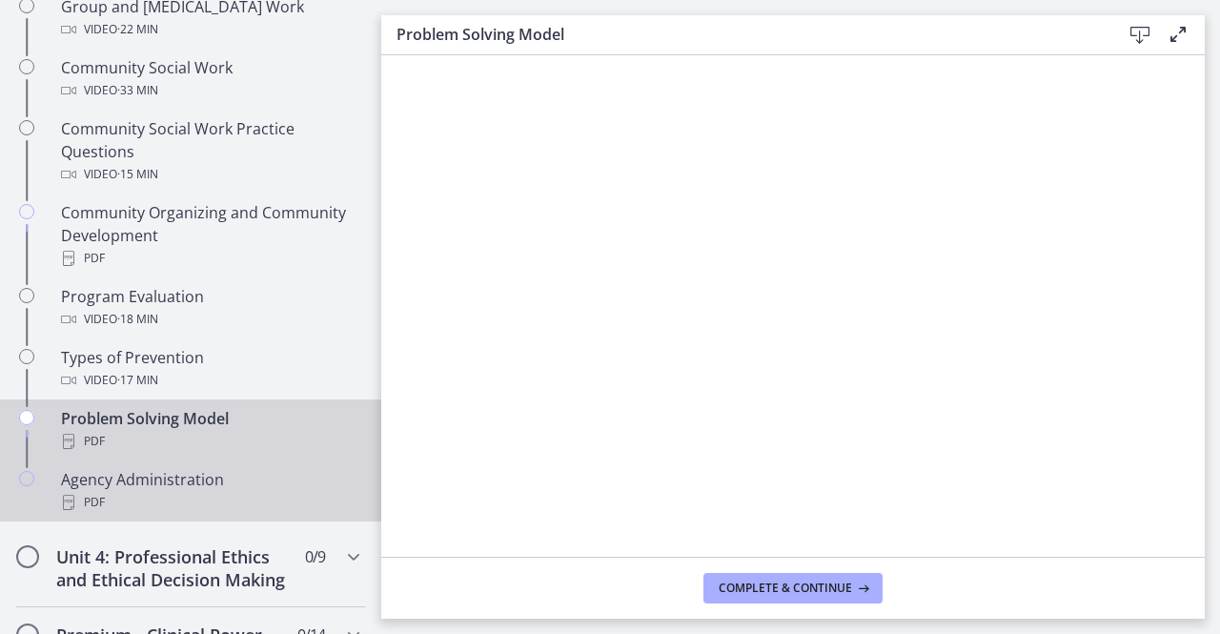
click at [157, 484] on div "Agency Administration PDF" at bounding box center [209, 491] width 297 height 46
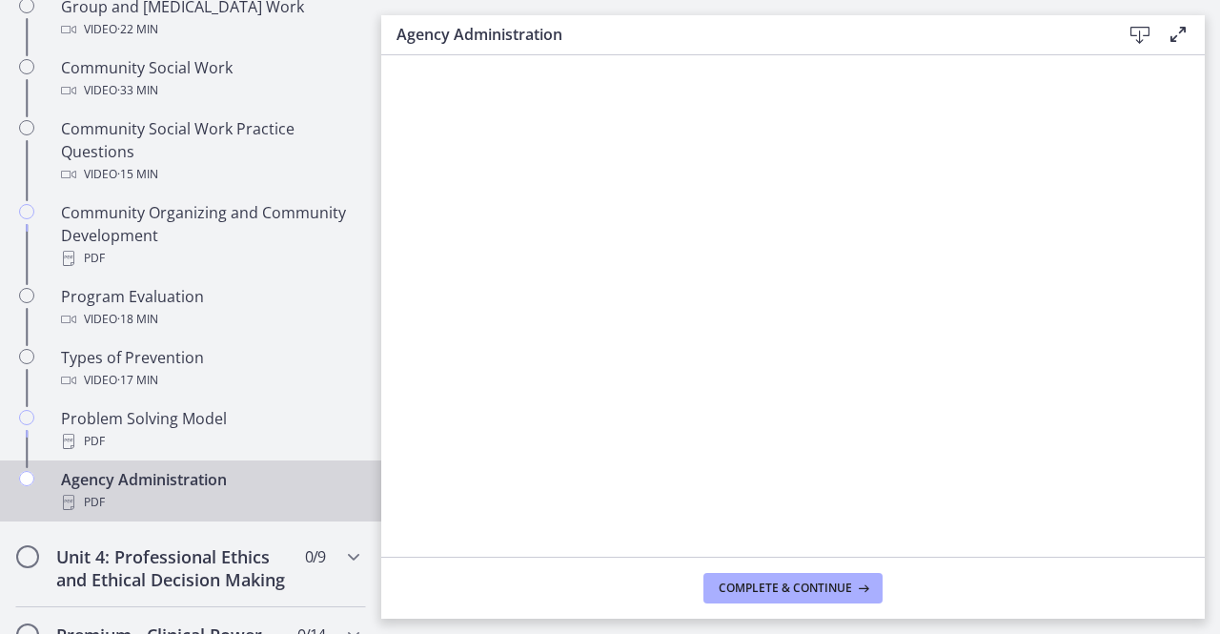
click at [1143, 33] on icon at bounding box center [1139, 35] width 23 height 23
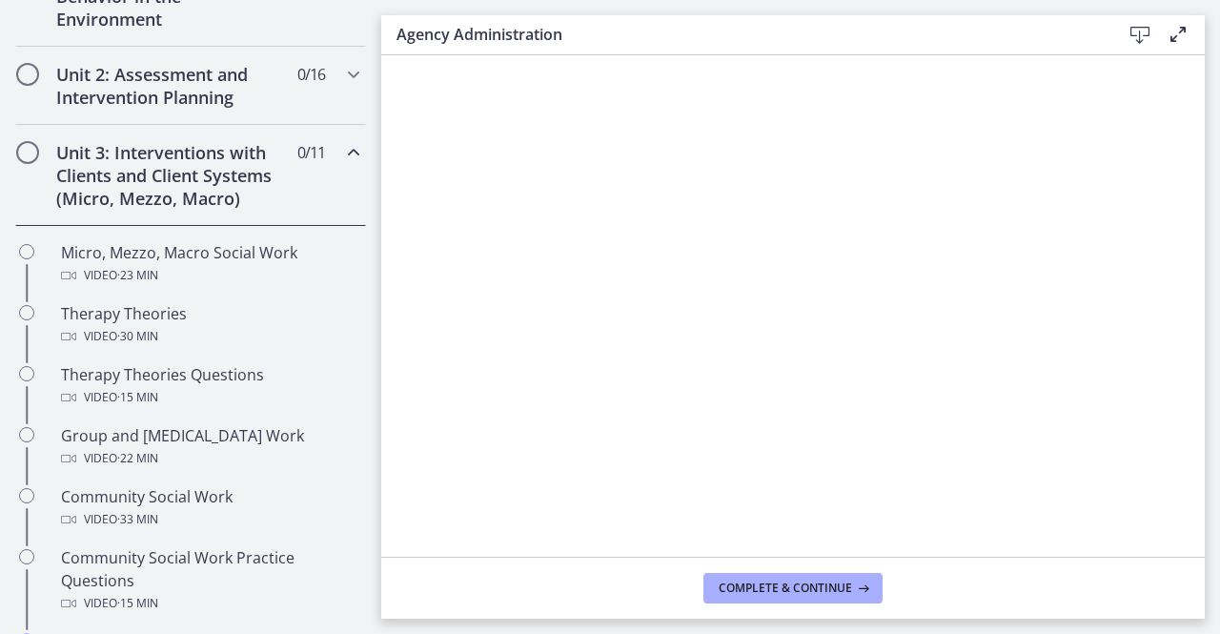
scroll to position [572, 0]
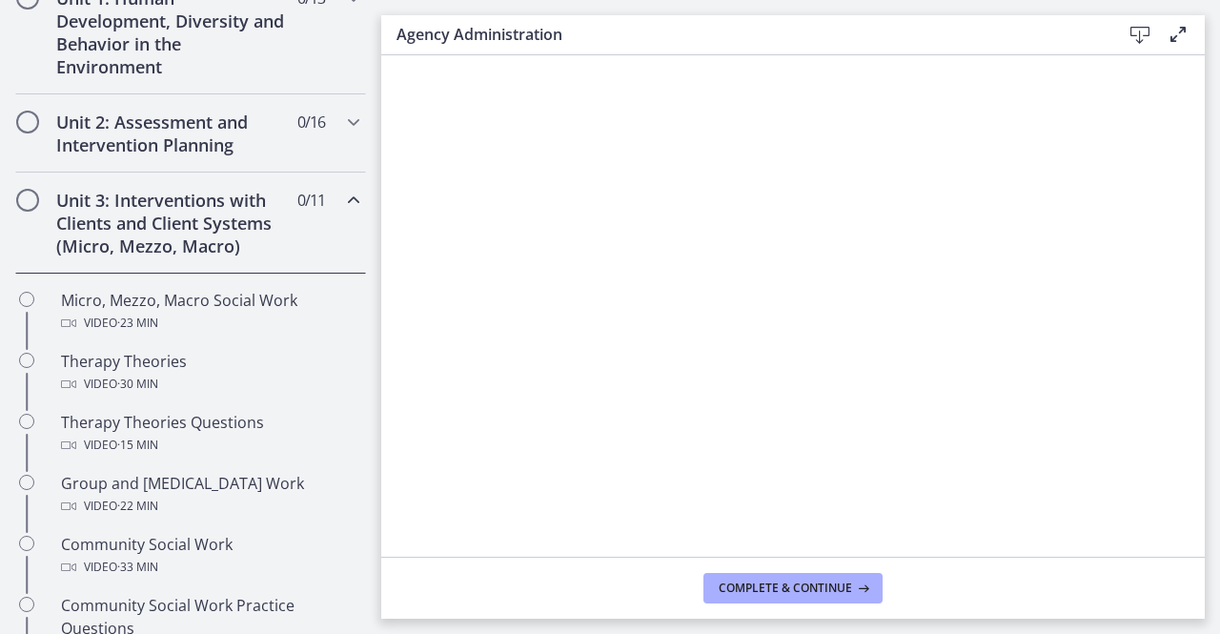
click at [342, 203] on icon "Chapters" at bounding box center [353, 200] width 23 height 23
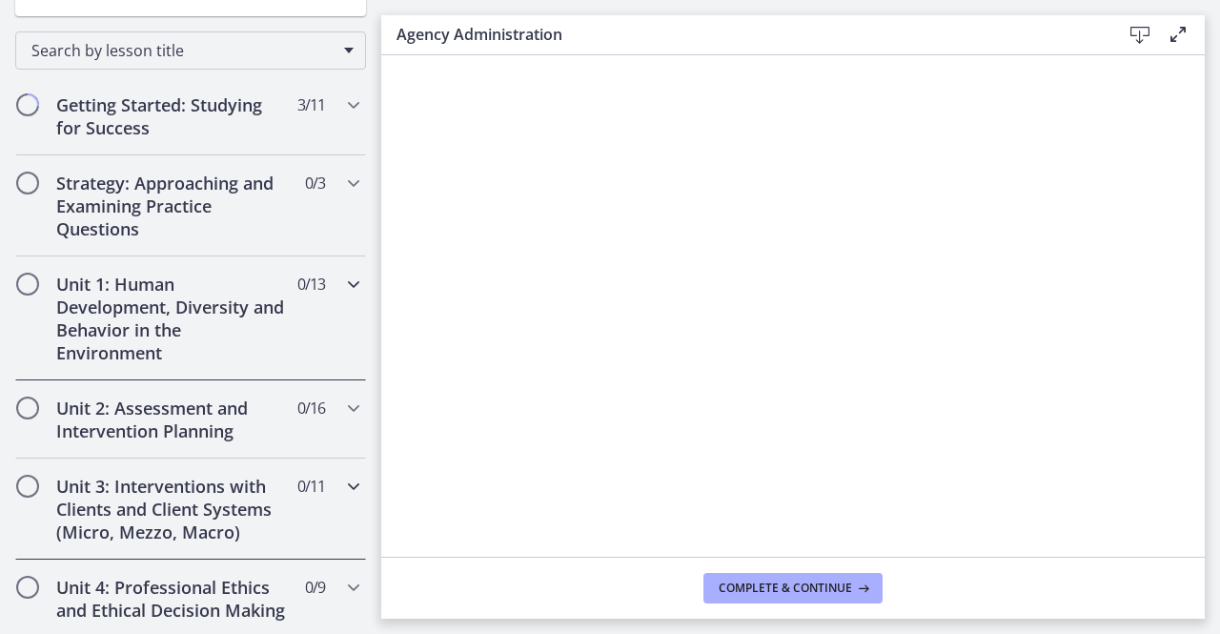
scroll to position [0, 0]
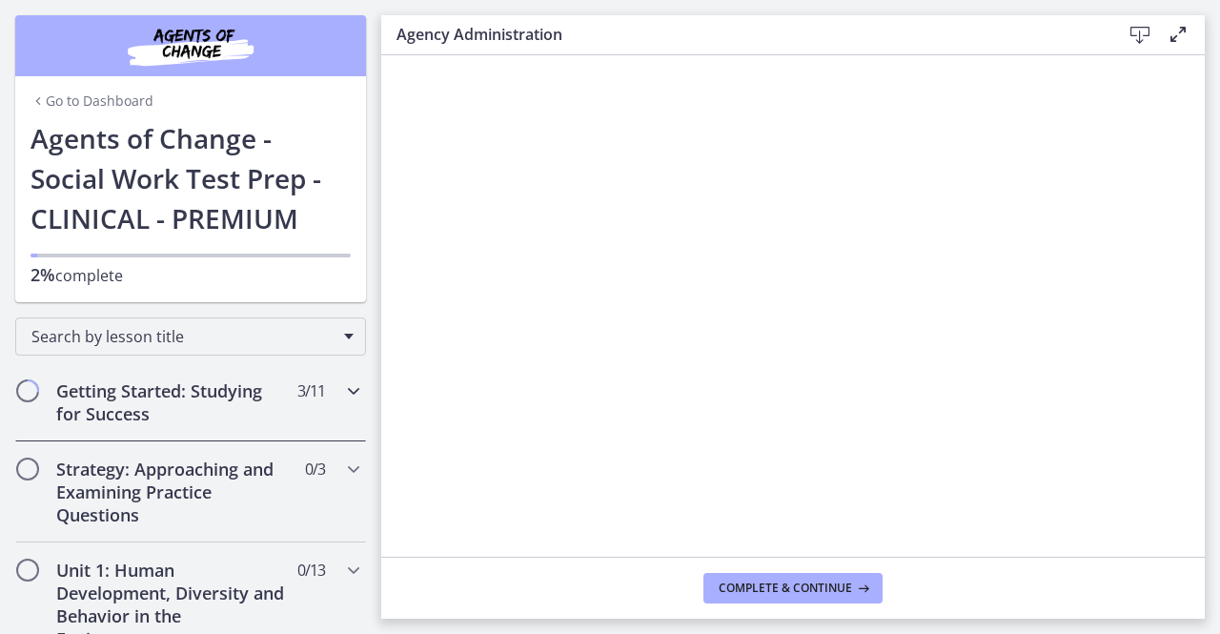
click at [342, 390] on icon "Chapters" at bounding box center [353, 390] width 23 height 23
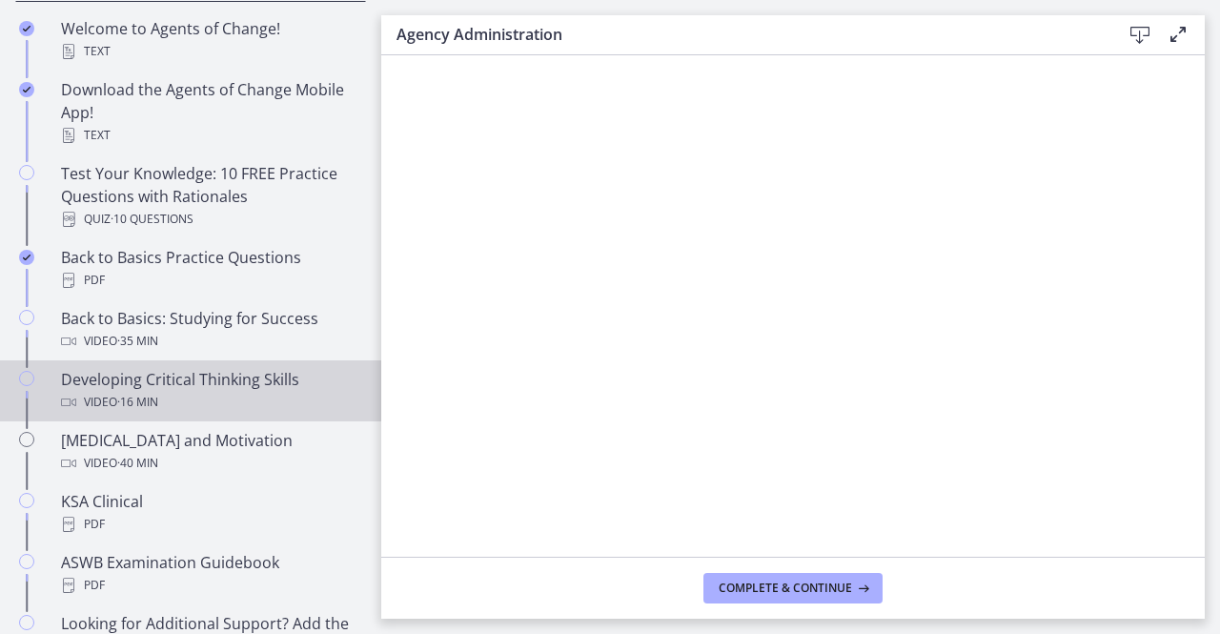
scroll to position [477, 0]
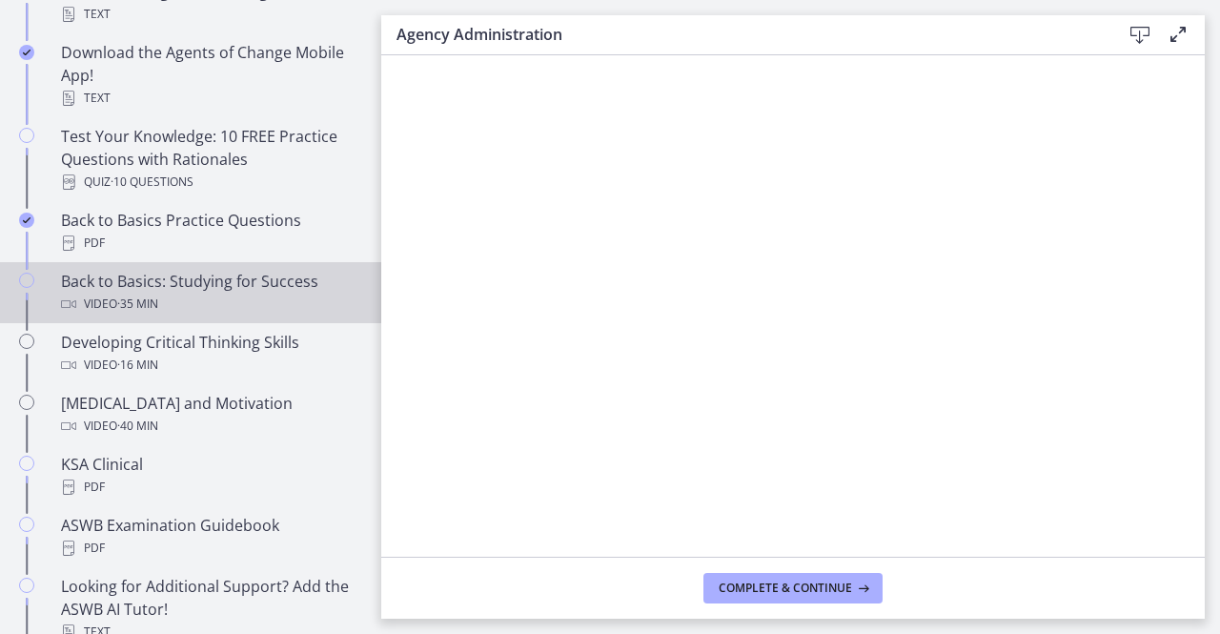
click at [221, 286] on div "Back to Basics: Studying for Success Video · 35 min" at bounding box center [209, 293] width 297 height 46
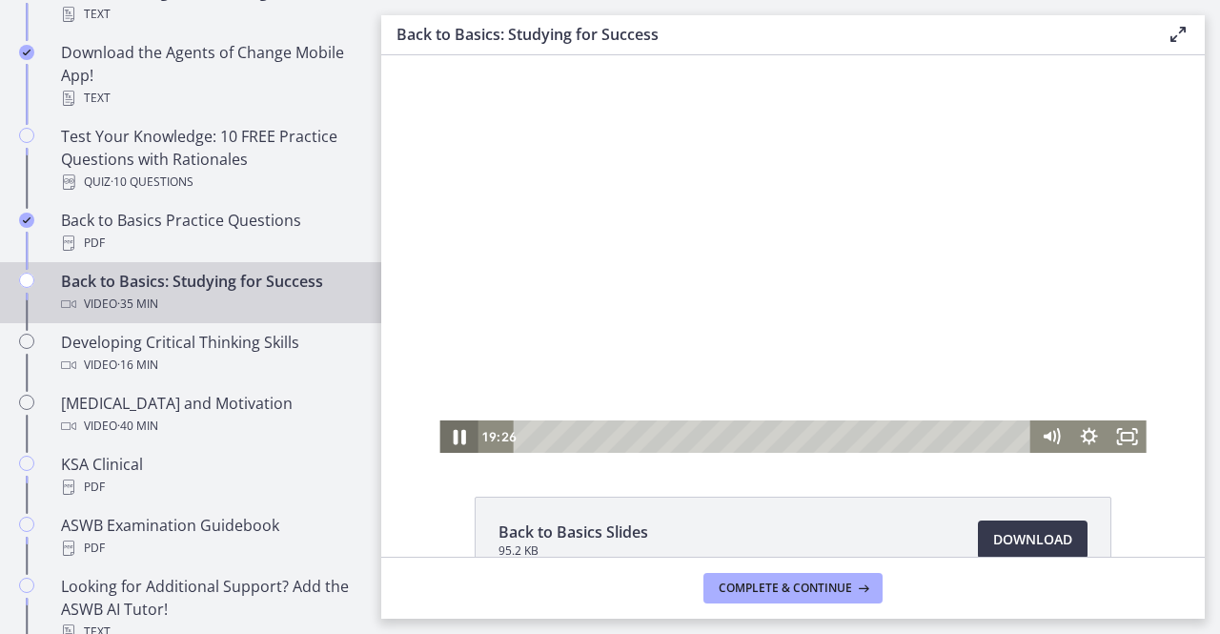
click at [453, 437] on icon "Pause" at bounding box center [459, 437] width 12 height 15
